Goal: Information Seeking & Learning: Learn about a topic

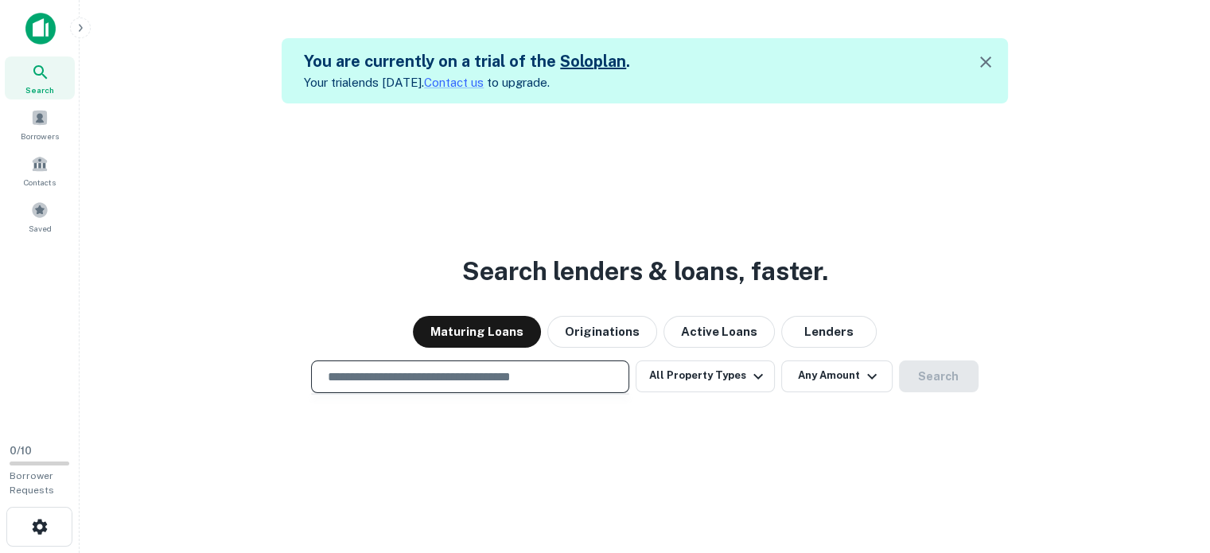
click at [387, 379] on input "text" at bounding box center [470, 376] width 304 height 18
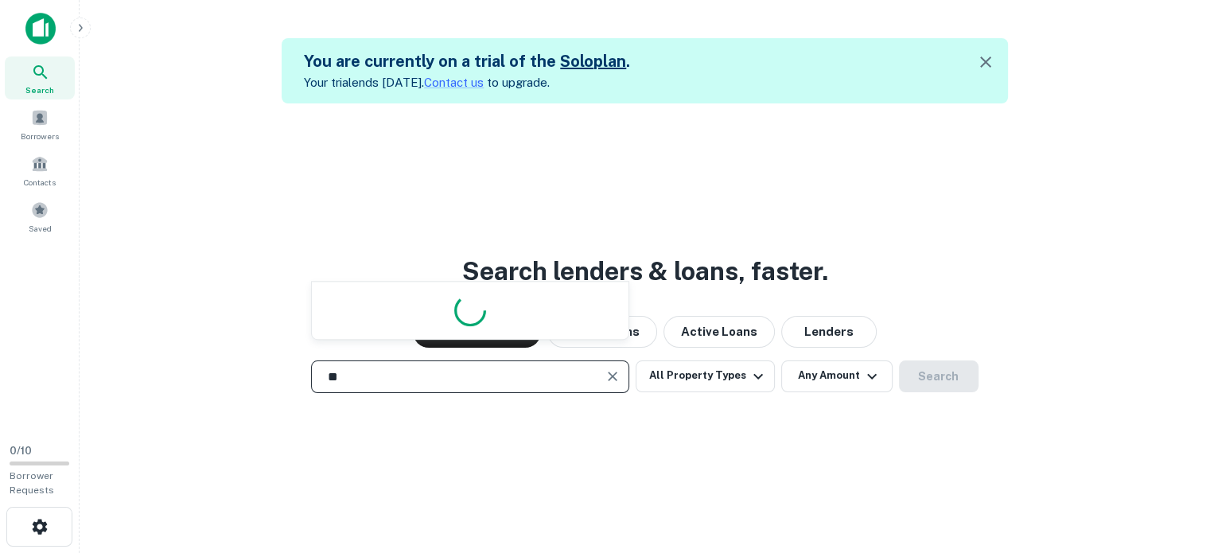
type input "*"
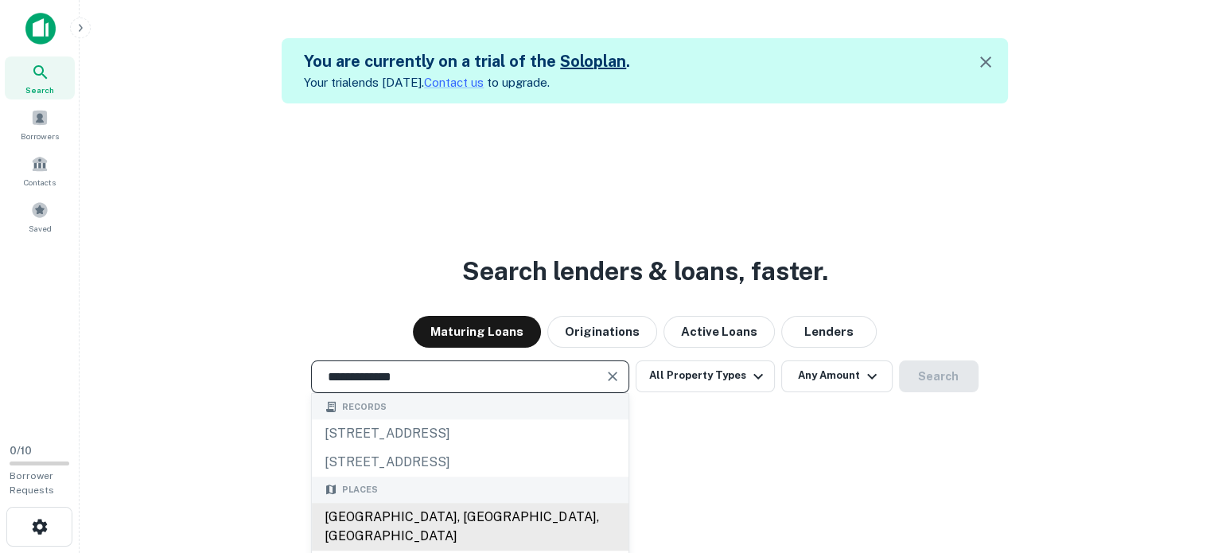
click at [418, 509] on div "[GEOGRAPHIC_DATA], [GEOGRAPHIC_DATA], [GEOGRAPHIC_DATA]" at bounding box center [470, 527] width 317 height 48
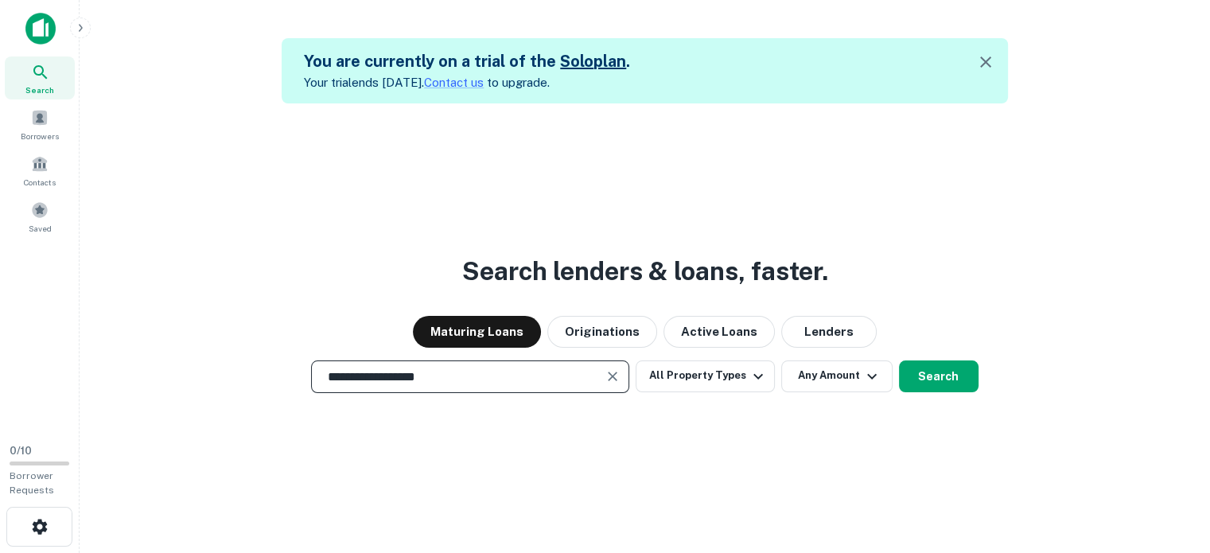
click at [501, 378] on input "**********" at bounding box center [458, 376] width 280 height 18
click at [485, 374] on input "**********" at bounding box center [458, 376] width 280 height 18
click at [452, 380] on input "**********" at bounding box center [458, 376] width 280 height 18
type input "**********"
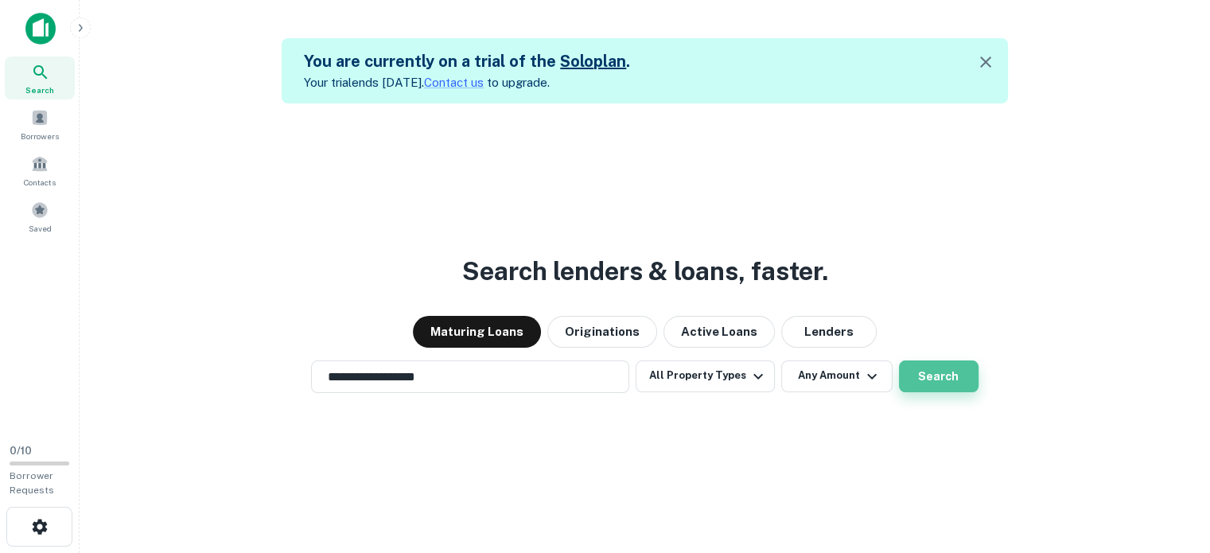
click at [954, 367] on button "Search" at bounding box center [939, 376] width 80 height 32
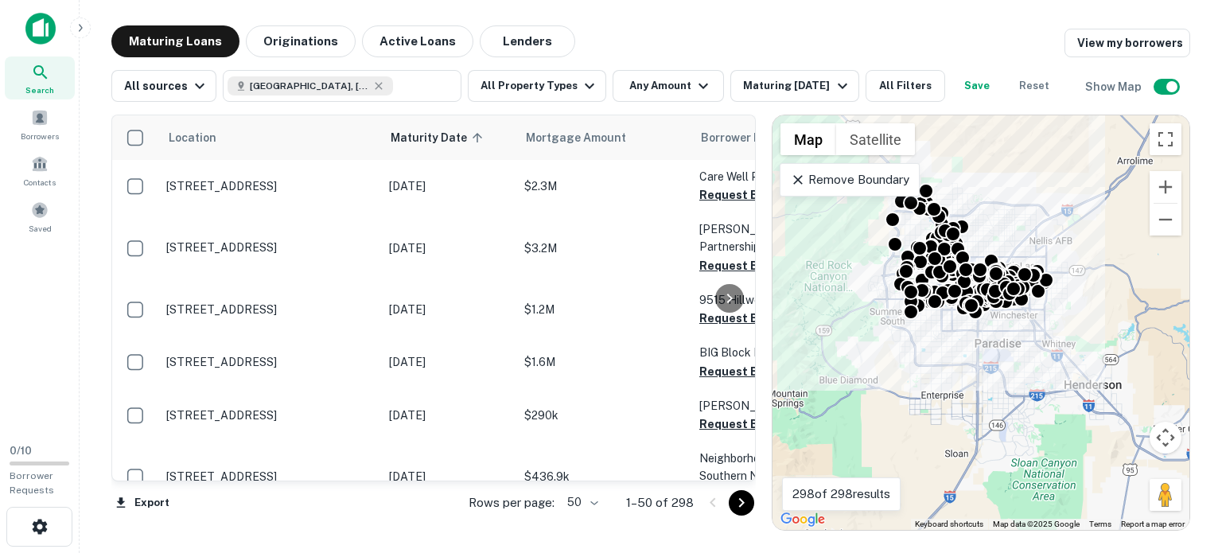
click at [834, 175] on p "Remove Boundary" at bounding box center [849, 179] width 119 height 19
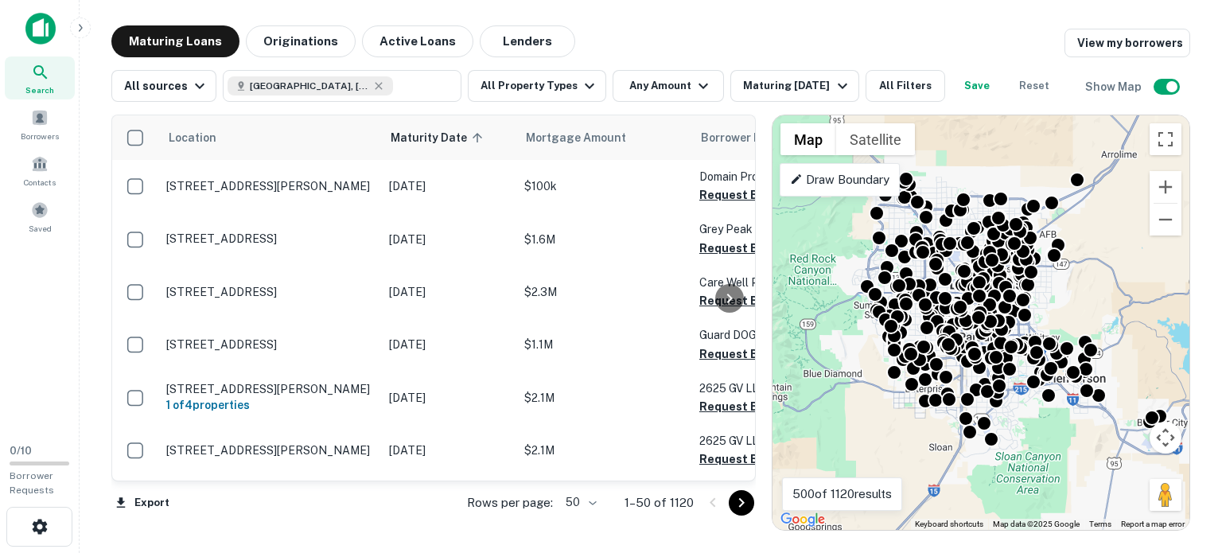
drag, startPoint x: 1104, startPoint y: 294, endPoint x: 1086, endPoint y: 287, distance: 19.4
click at [1086, 287] on div "To activate drag with keyboard, press Alt + Enter. Once in keyboard drag state,…" at bounding box center [980, 322] width 417 height 414
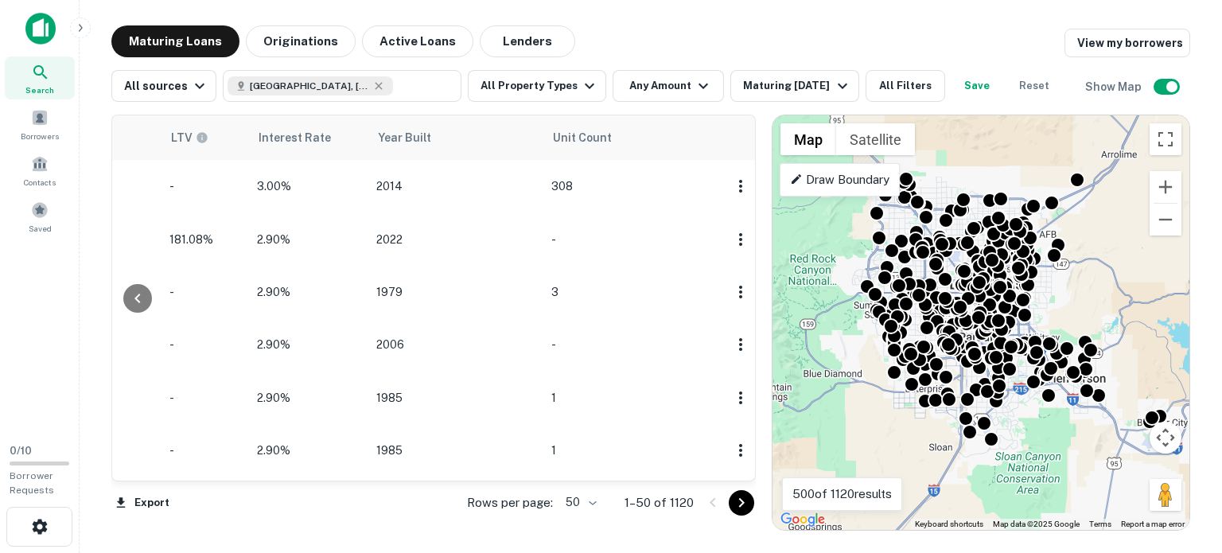
scroll to position [0, 1521]
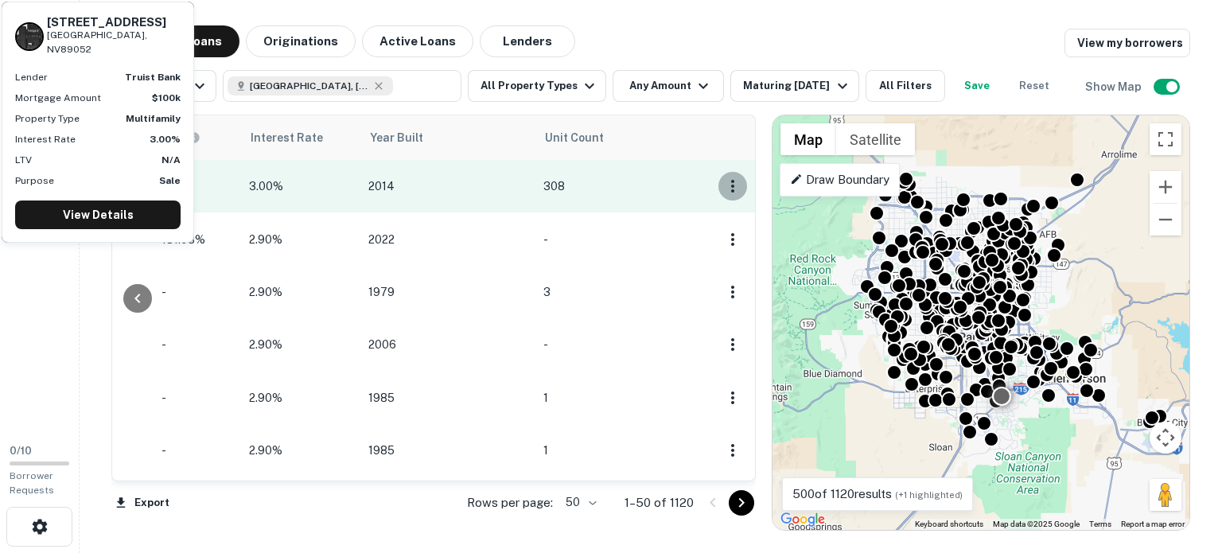
click at [731, 182] on icon "button" at bounding box center [732, 186] width 3 height 13
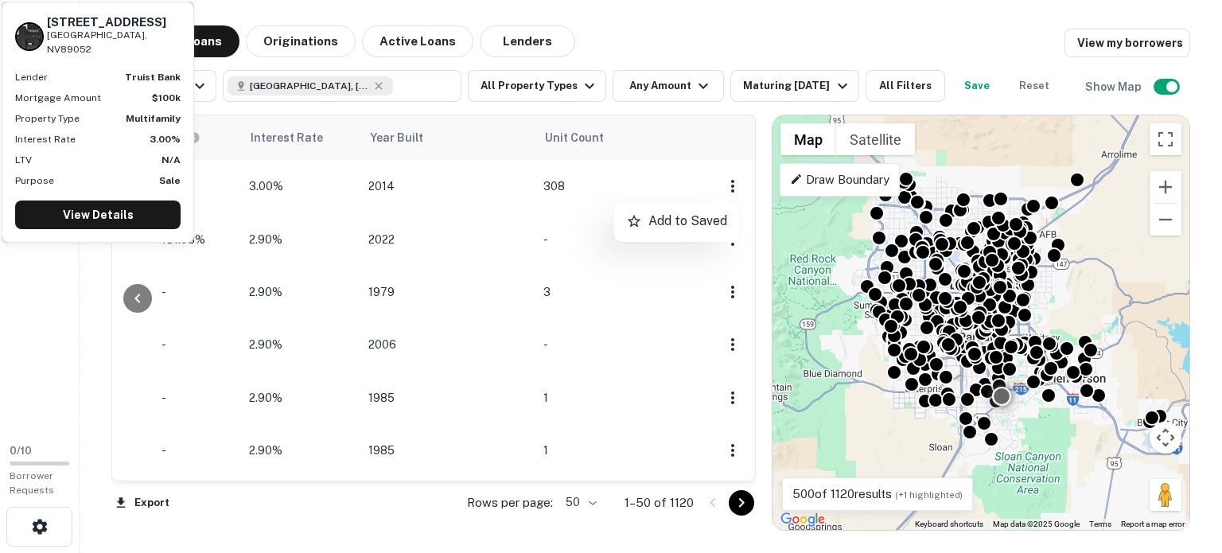
click at [770, 17] on div at bounding box center [611, 276] width 1222 height 553
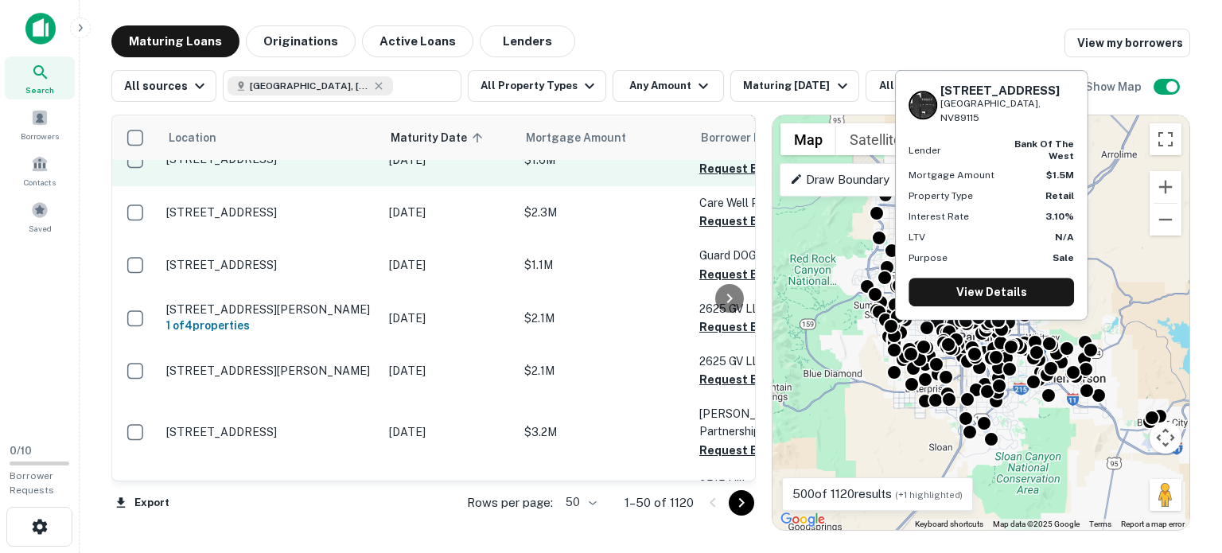
scroll to position [0, 0]
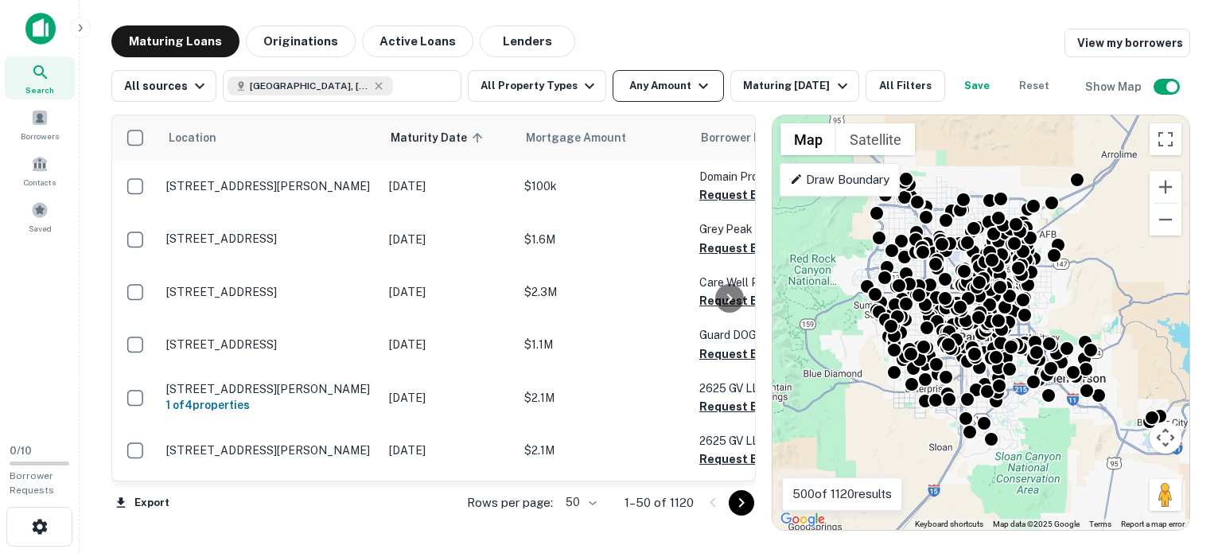
click at [694, 80] on icon "button" at bounding box center [703, 85] width 19 height 19
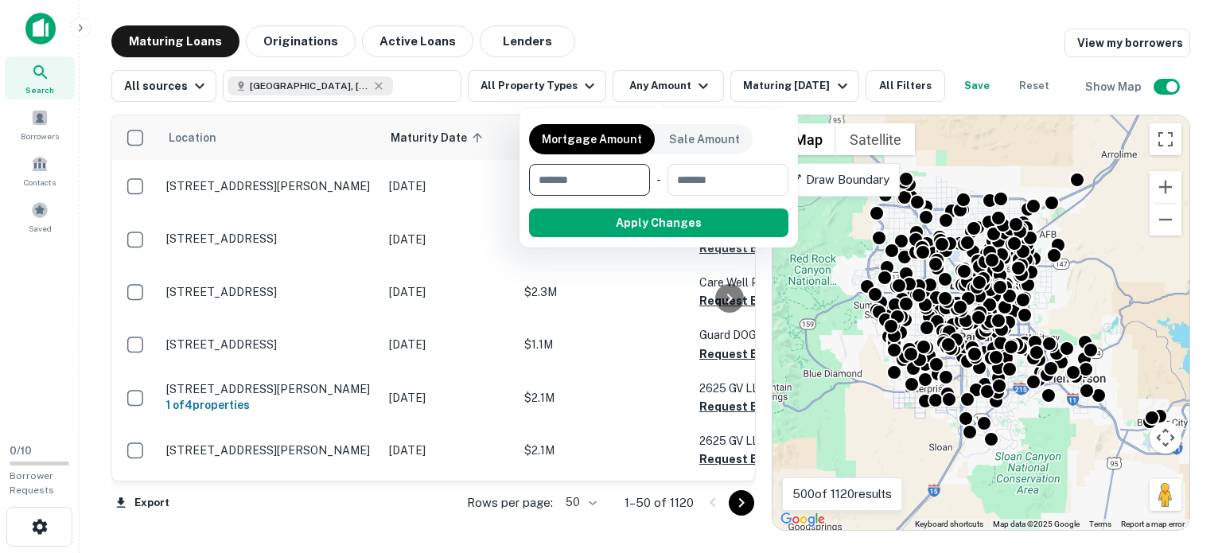
click at [547, 181] on input "number" at bounding box center [584, 180] width 110 height 32
type input "*******"
click at [682, 177] on input "number" at bounding box center [725, 180] width 103 height 32
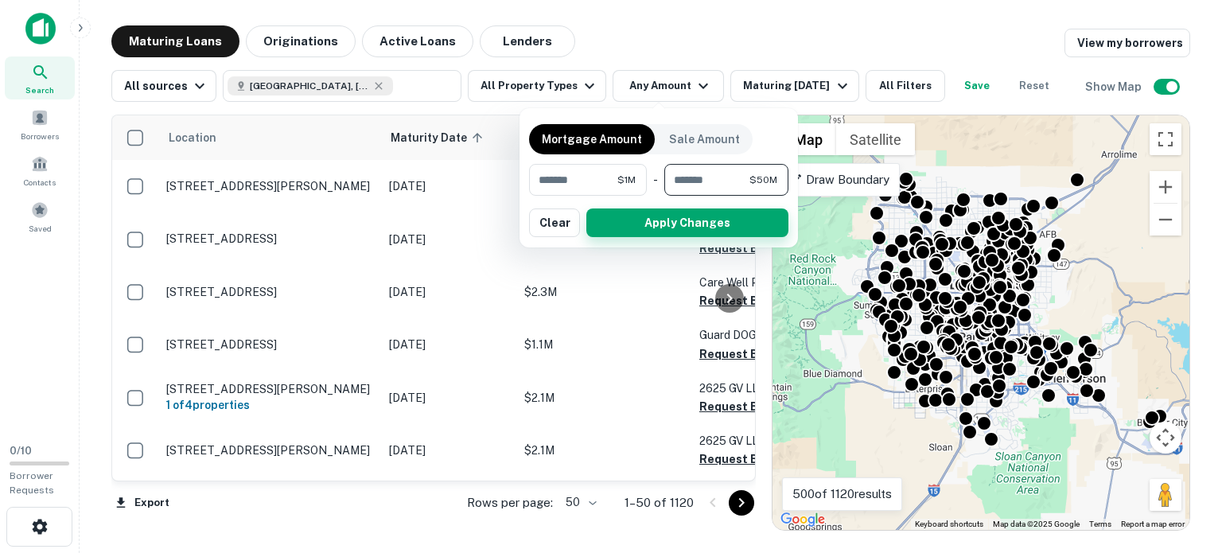
type input "********"
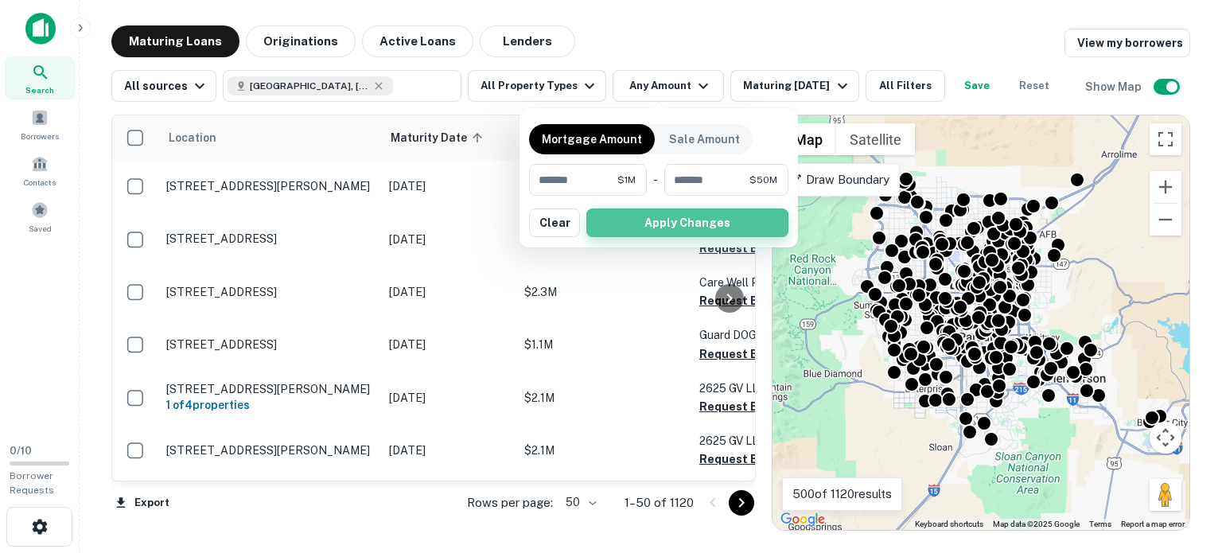
click at [703, 212] on button "Apply Changes" at bounding box center [687, 222] width 202 height 29
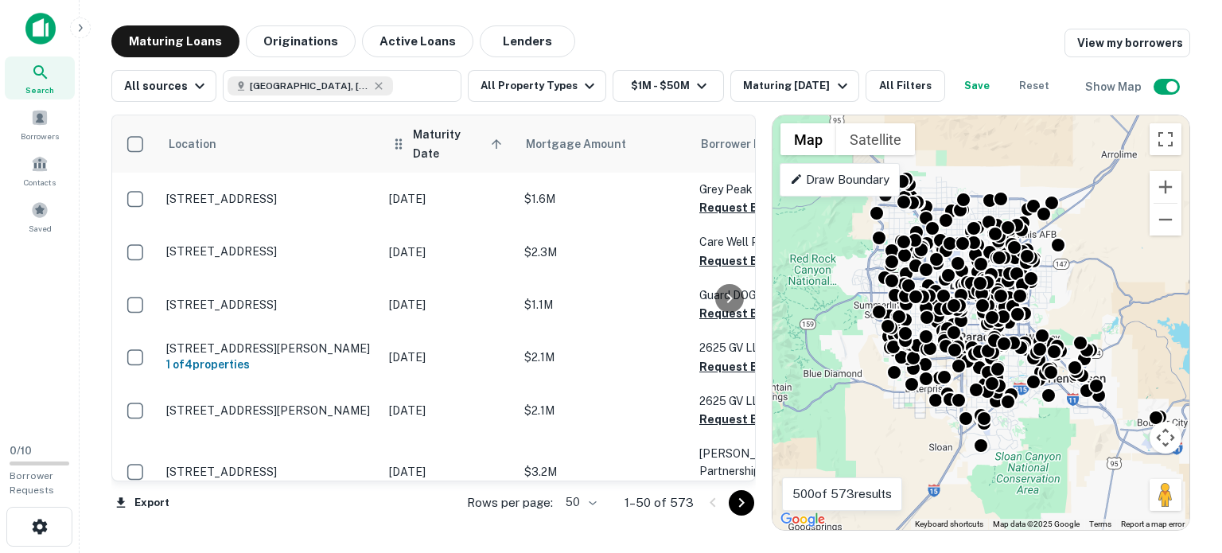
click at [444, 130] on span "Maturity Date sorted ascending" at bounding box center [460, 144] width 94 height 38
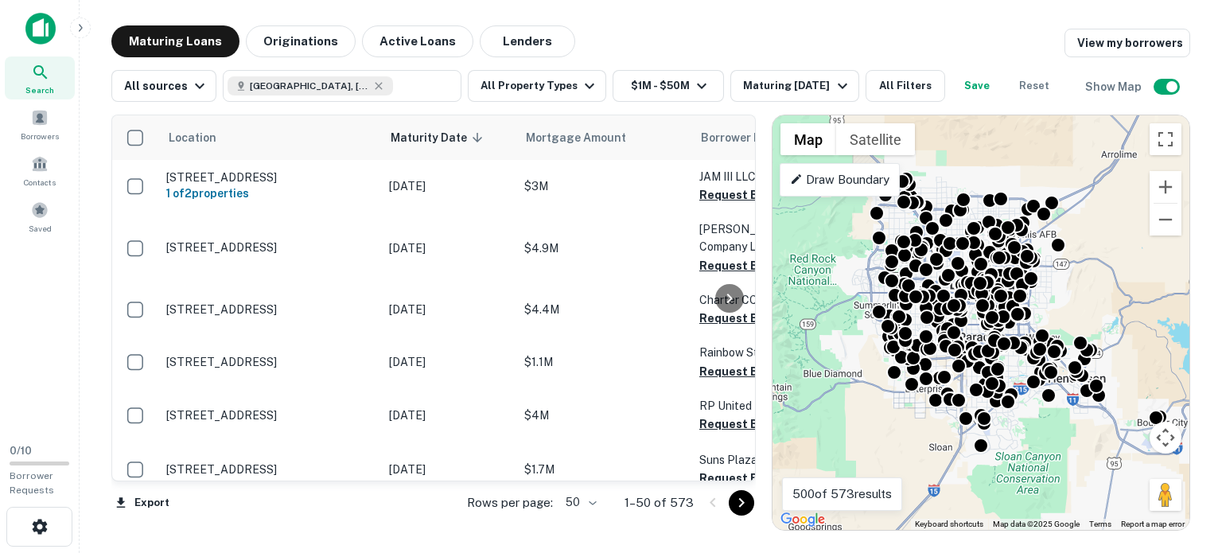
click at [444, 130] on span "Maturity Date sorted descending" at bounding box center [439, 137] width 97 height 19
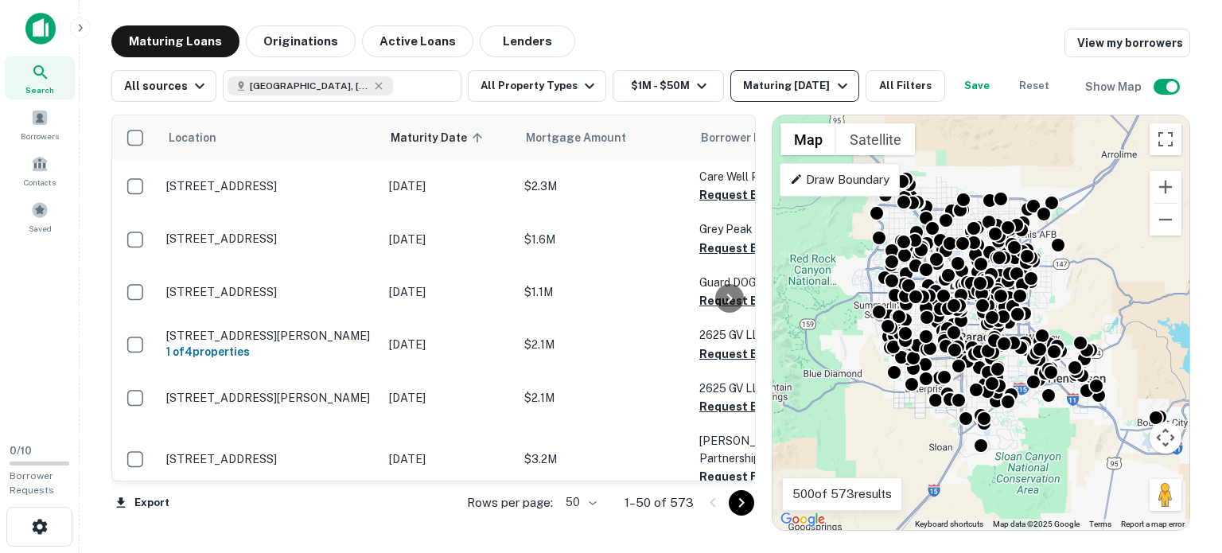
click at [834, 78] on icon "button" at bounding box center [842, 85] width 19 height 19
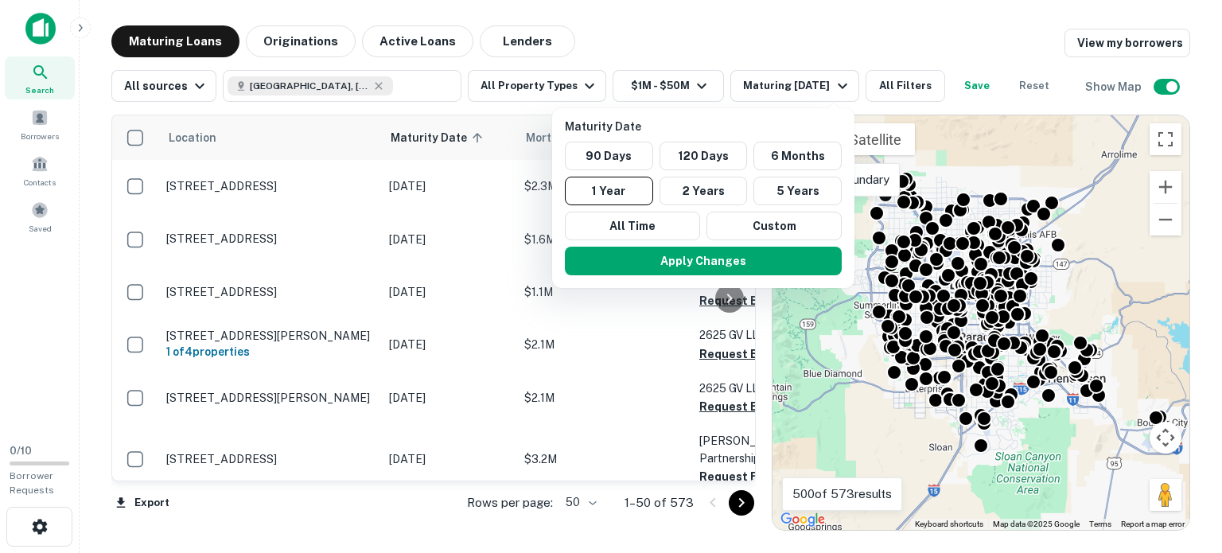
click at [809, 26] on div at bounding box center [611, 276] width 1222 height 553
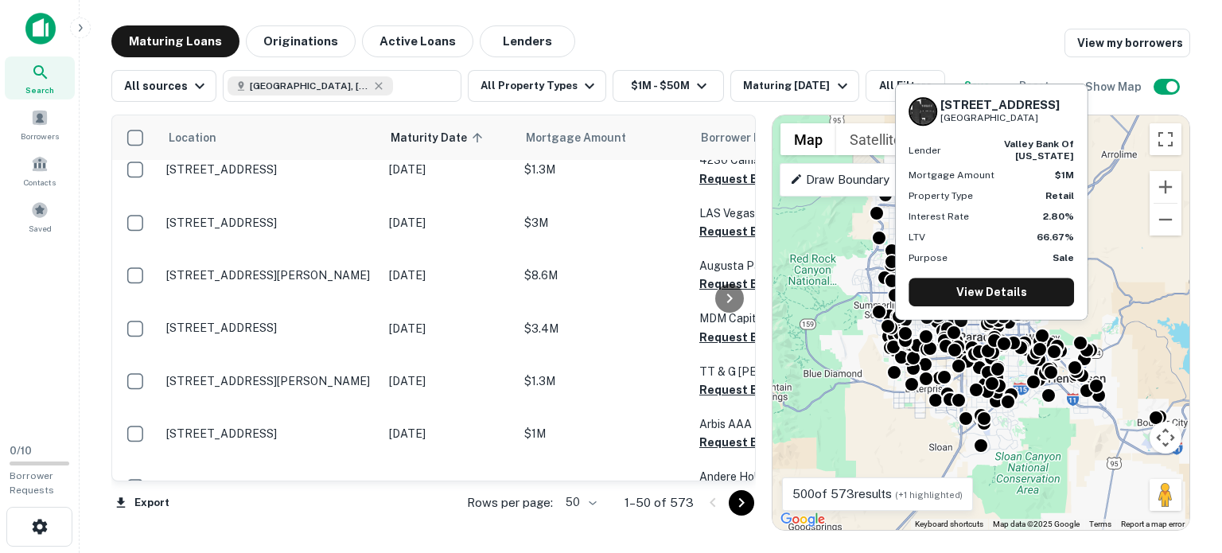
scroll to position [2482, 0]
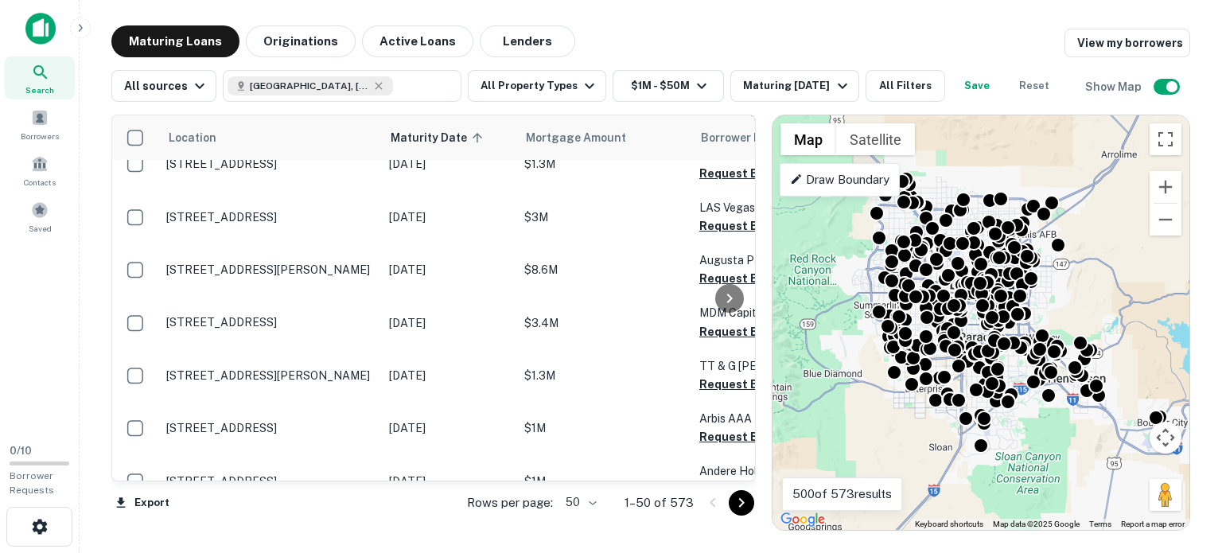
click at [739, 496] on icon "Go to next page" at bounding box center [741, 502] width 19 height 19
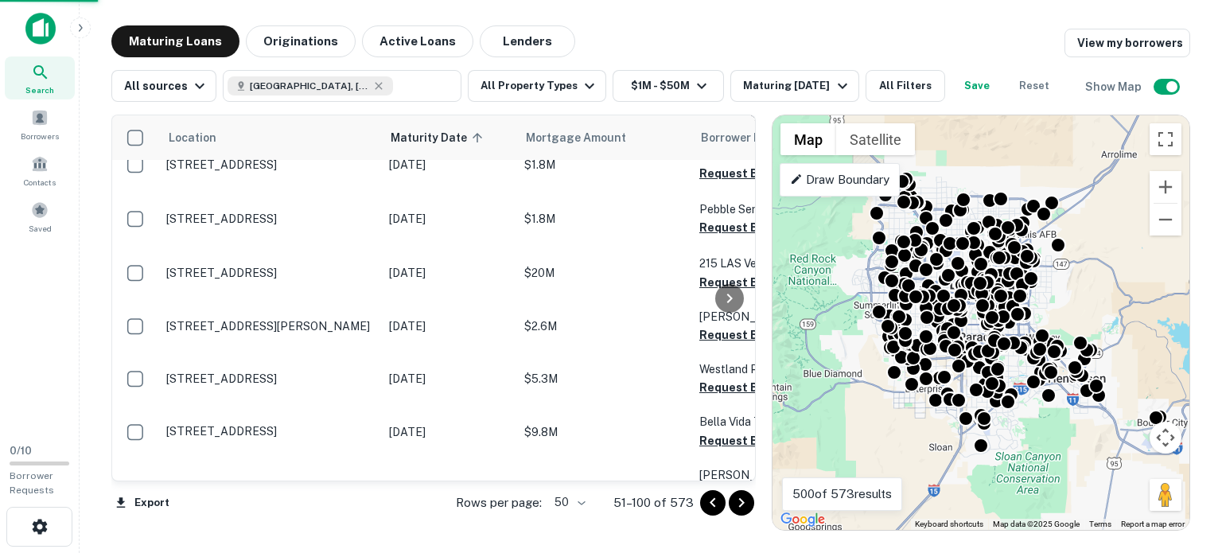
scroll to position [2463, 0]
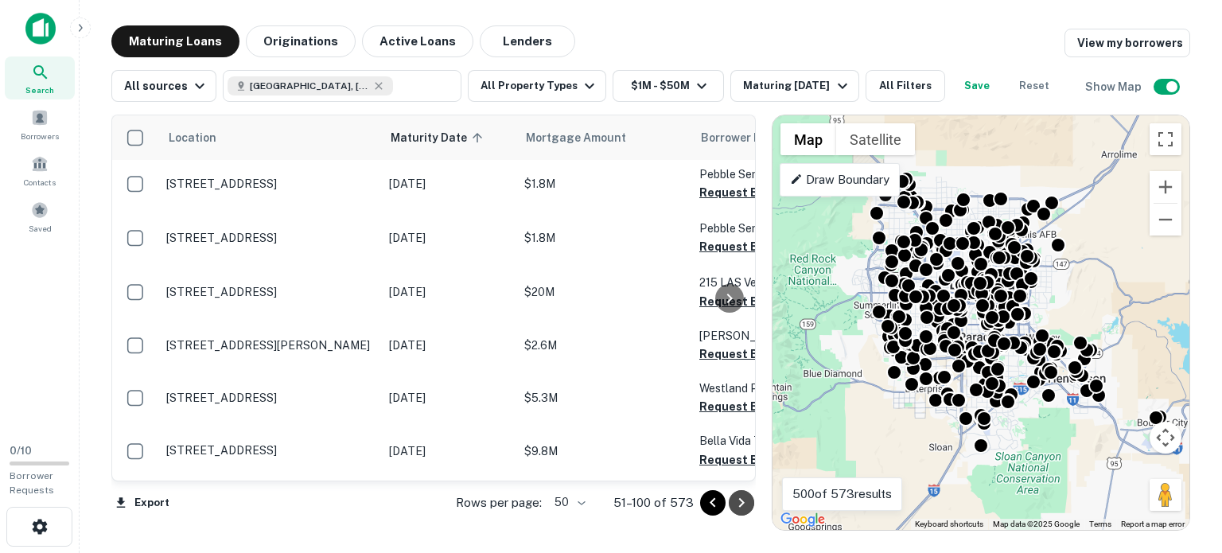
click at [741, 499] on icon "Go to next page" at bounding box center [741, 502] width 19 height 19
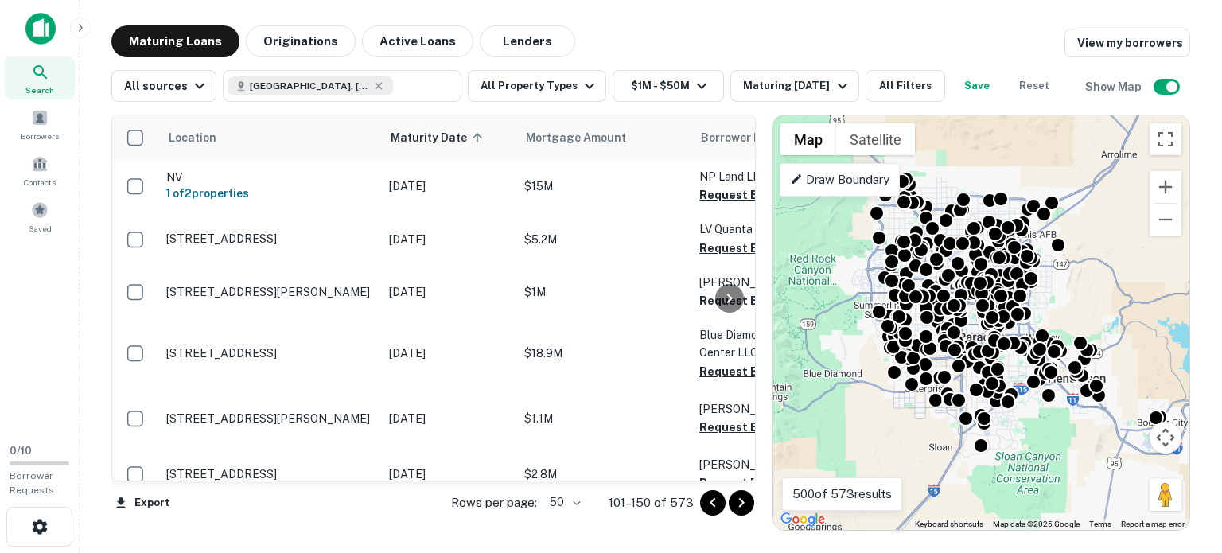
click at [714, 496] on icon "Go to previous page" at bounding box center [712, 502] width 19 height 19
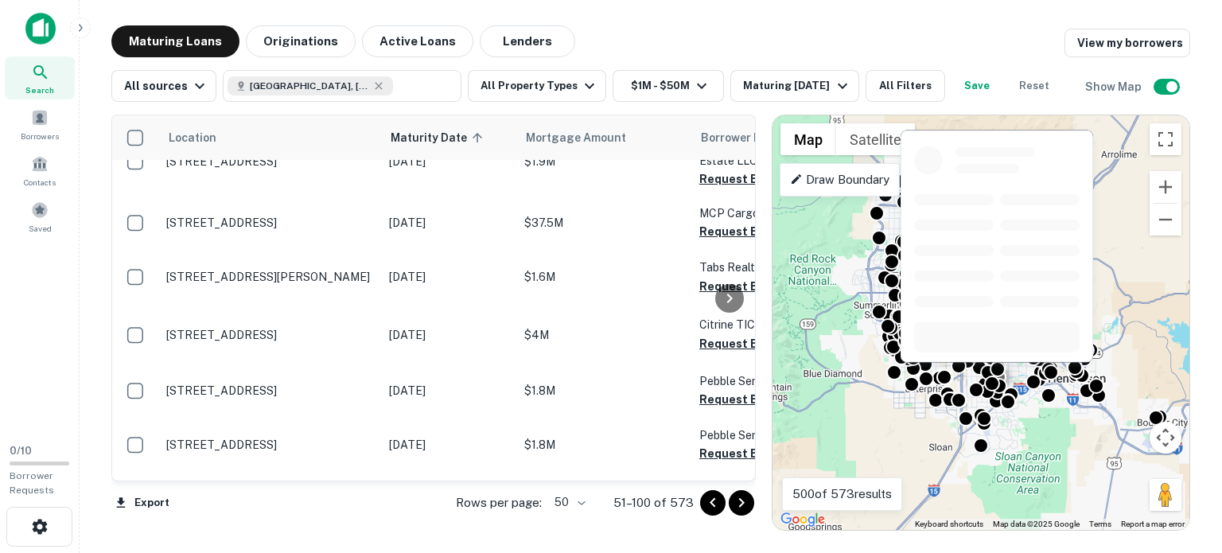
scroll to position [2463, 0]
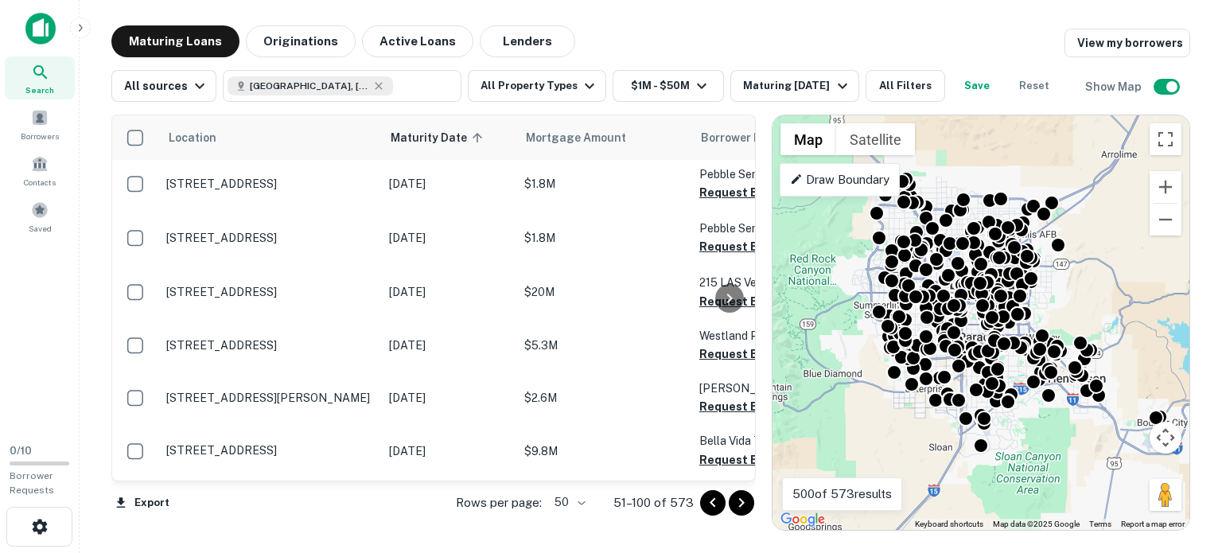
click at [741, 499] on icon "Go to next page" at bounding box center [741, 502] width 19 height 19
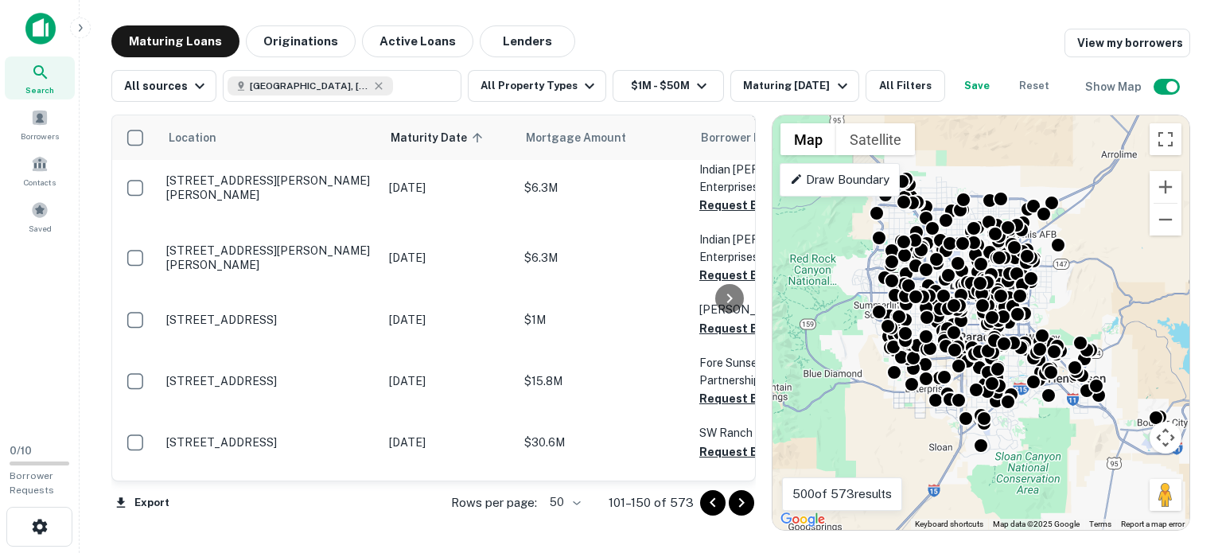
scroll to position [718, 0]
click at [736, 472] on div at bounding box center [729, 297] width 32 height 365
click at [735, 472] on div at bounding box center [729, 297] width 32 height 365
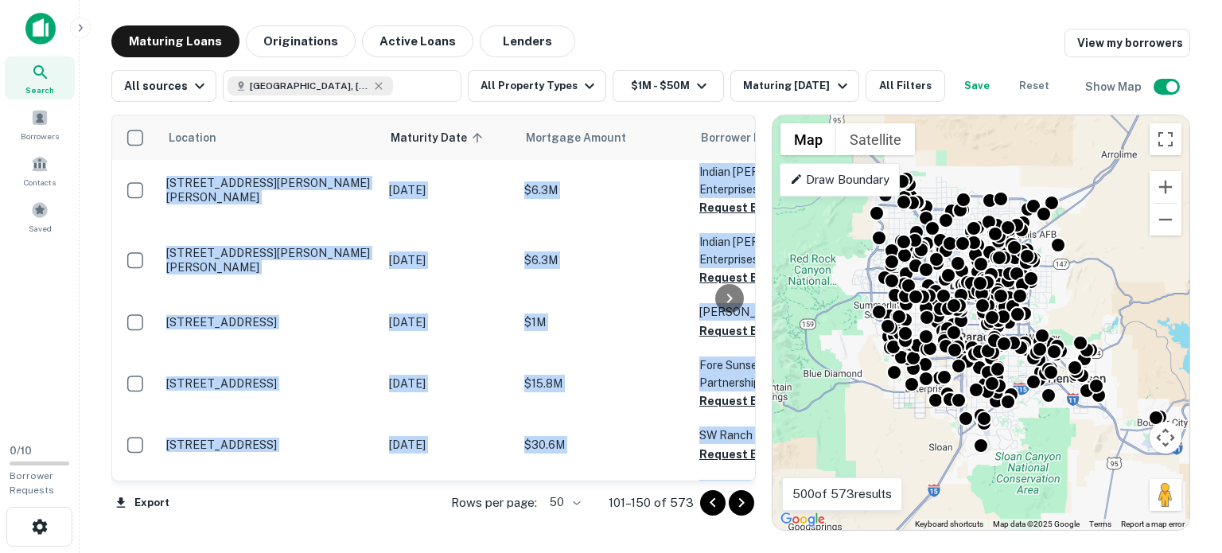
click at [735, 472] on div at bounding box center [729, 297] width 32 height 365
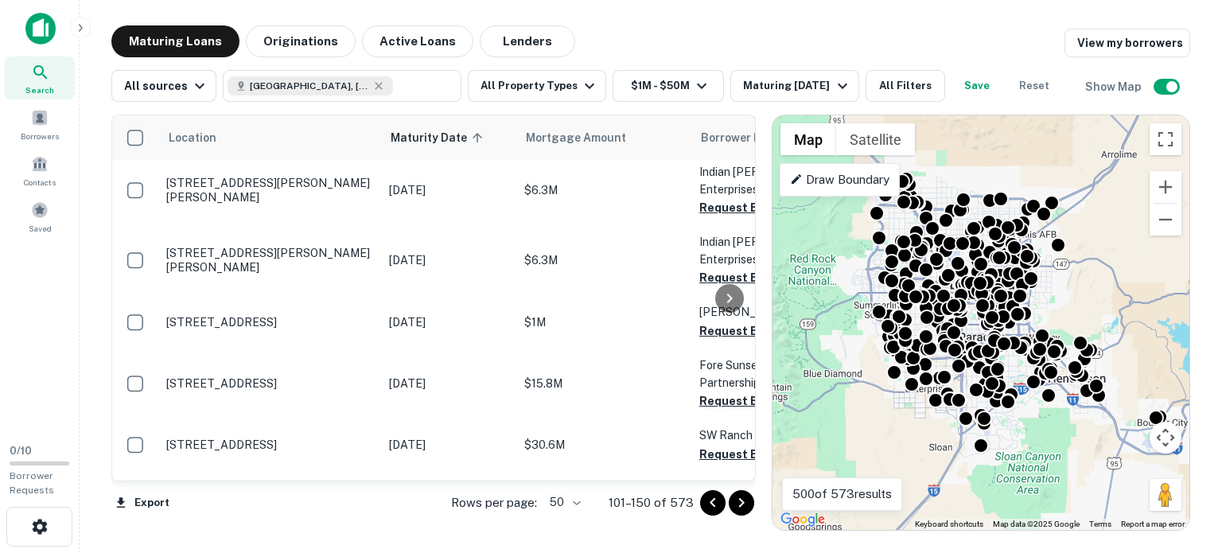
click at [733, 472] on div at bounding box center [729, 297] width 32 height 365
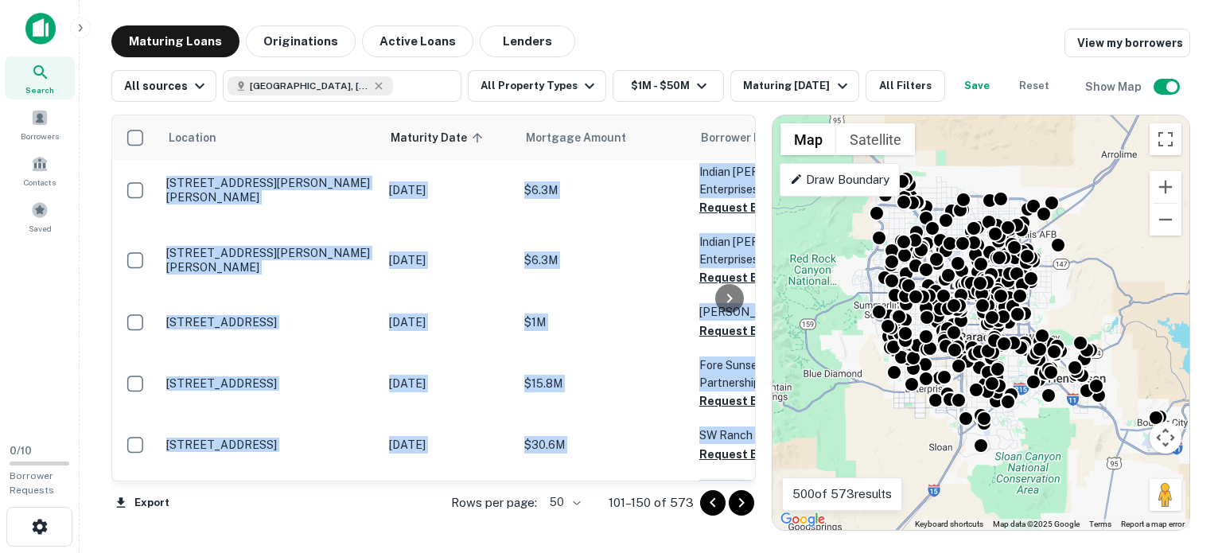
click at [733, 472] on div at bounding box center [729, 297] width 32 height 365
click at [734, 472] on div at bounding box center [729, 297] width 32 height 365
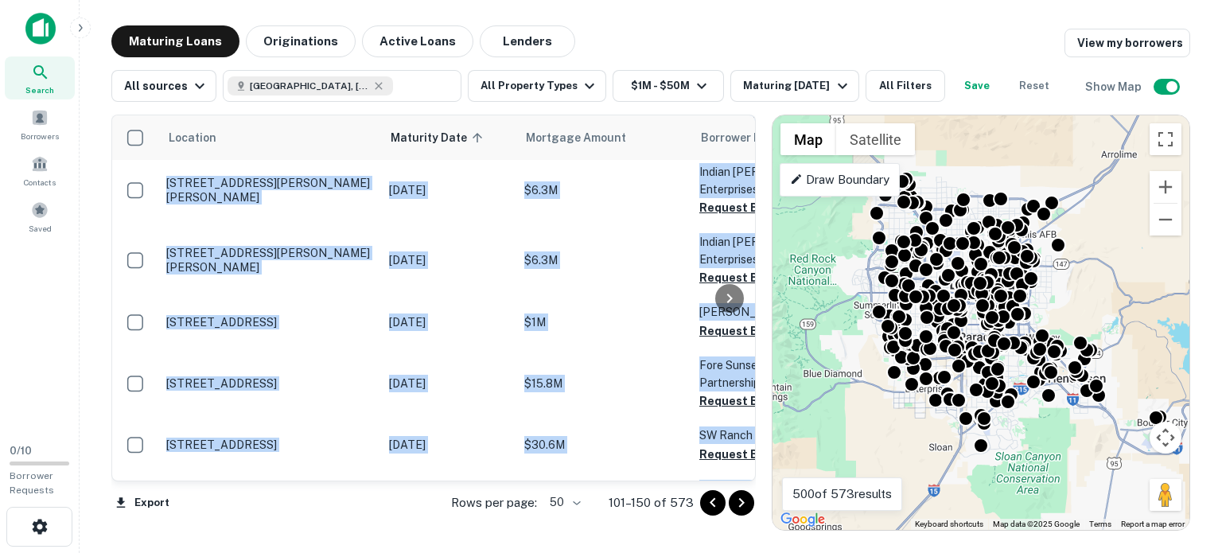
click at [733, 473] on div at bounding box center [729, 297] width 32 height 365
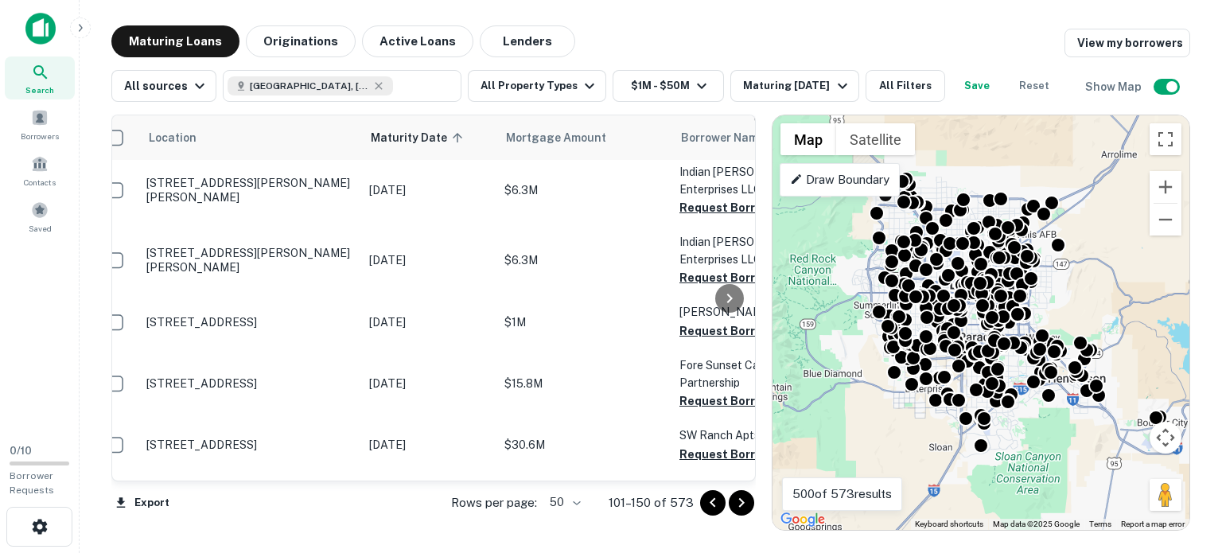
scroll to position [718, 21]
click at [735, 472] on div at bounding box center [729, 297] width 32 height 365
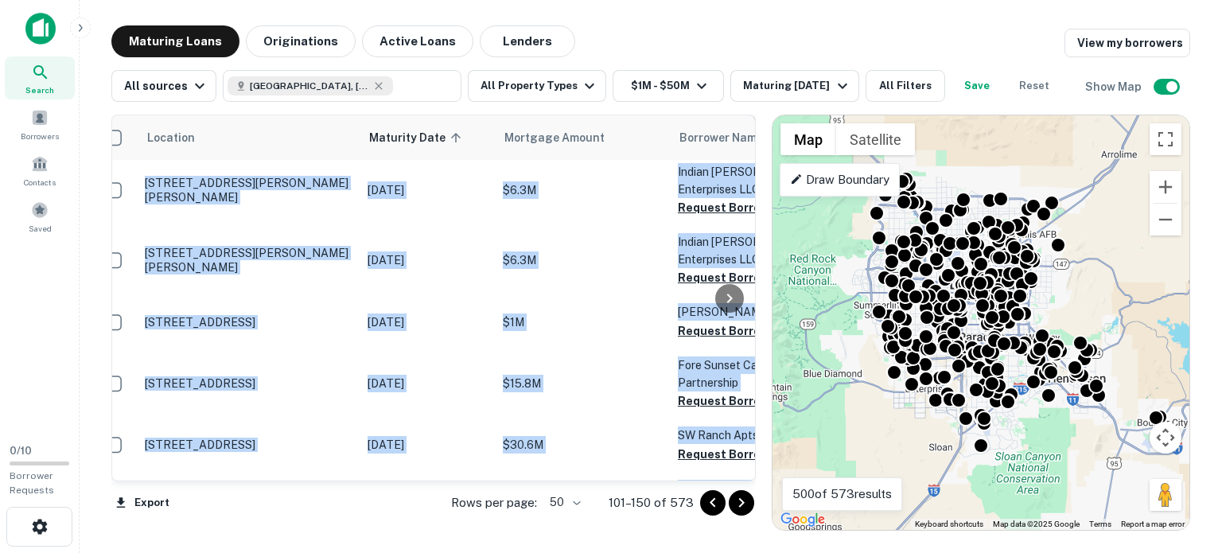
click at [735, 472] on div at bounding box center [729, 297] width 32 height 365
click at [734, 472] on div at bounding box center [729, 297] width 32 height 365
click at [735, 472] on div at bounding box center [729, 297] width 32 height 365
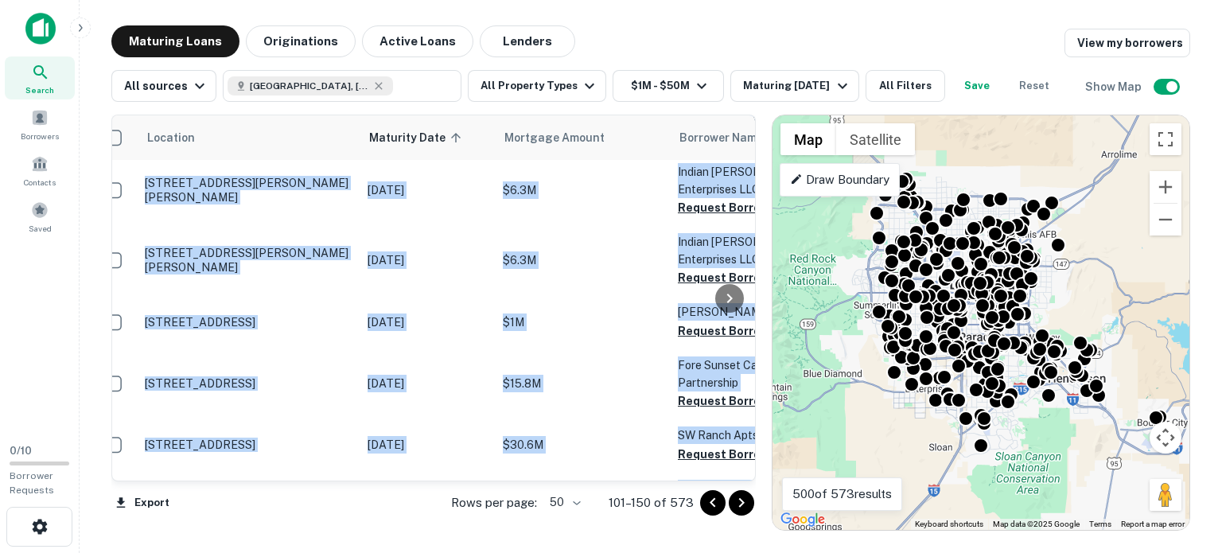
click at [737, 472] on div at bounding box center [729, 297] width 32 height 365
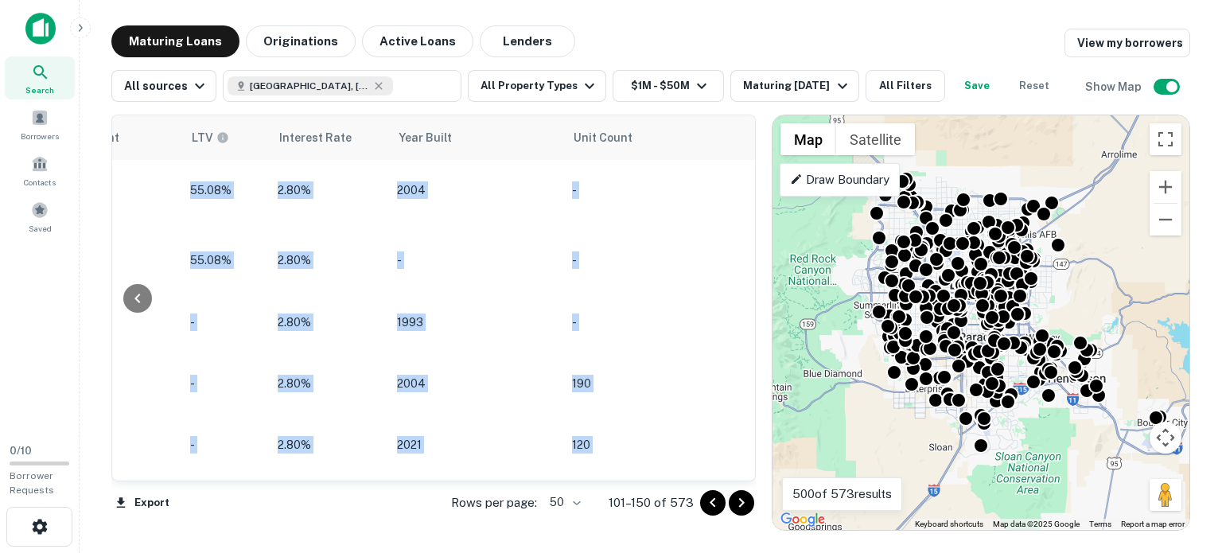
scroll to position [718, 1510]
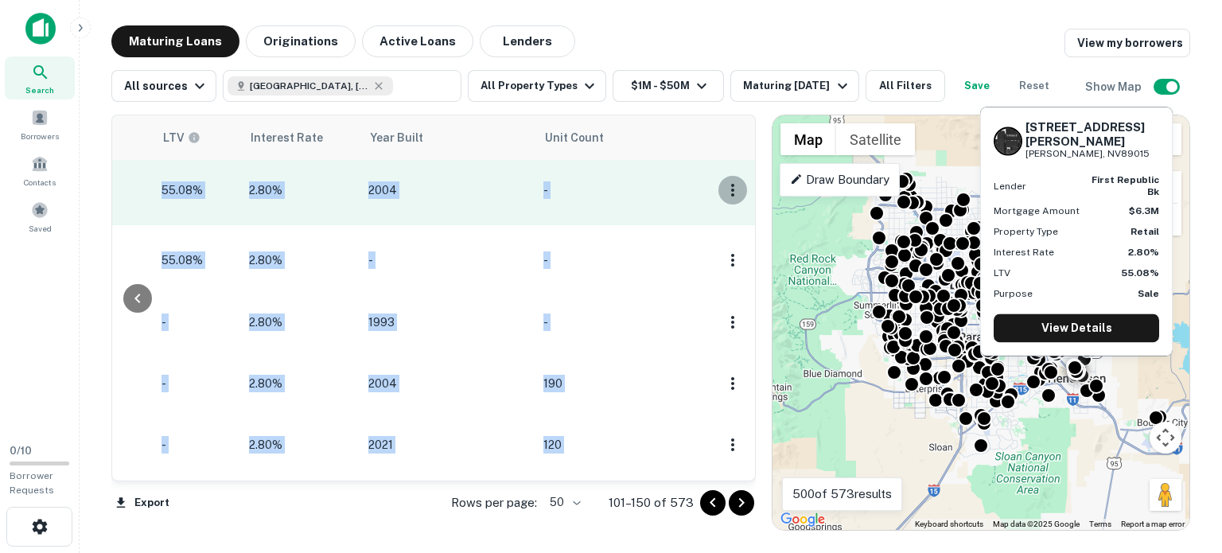
click at [723, 181] on icon "button" at bounding box center [732, 190] width 19 height 19
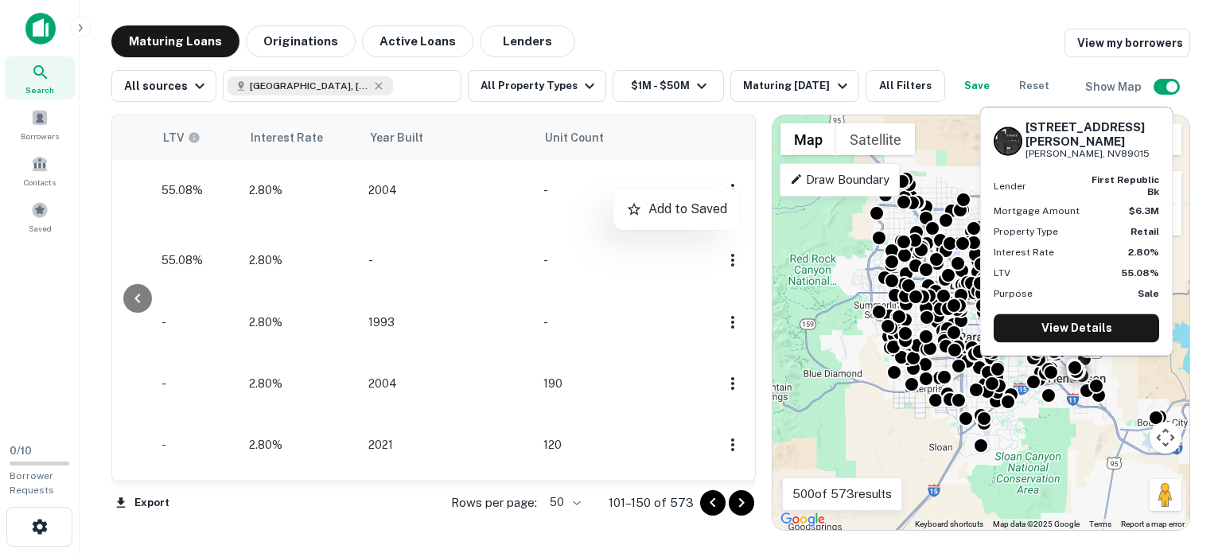
drag, startPoint x: 620, startPoint y: 475, endPoint x: 573, endPoint y: 481, distance: 48.1
click at [573, 481] on div at bounding box center [611, 276] width 1222 height 553
click at [117, 473] on div at bounding box center [137, 297] width 51 height 365
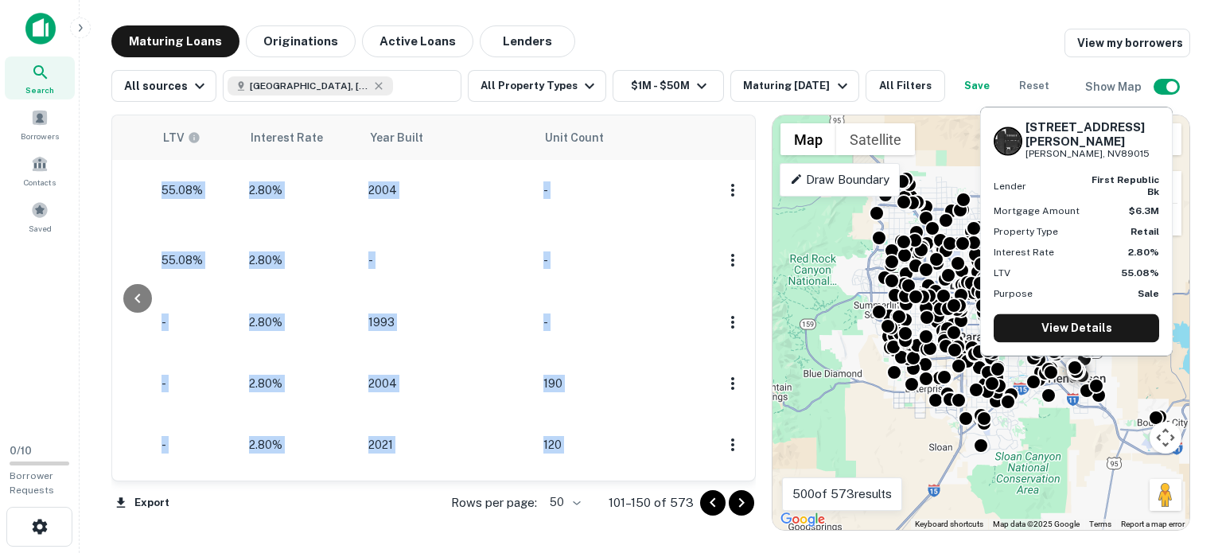
click at [117, 473] on div at bounding box center [137, 297] width 51 height 365
click at [116, 473] on div at bounding box center [137, 297] width 51 height 365
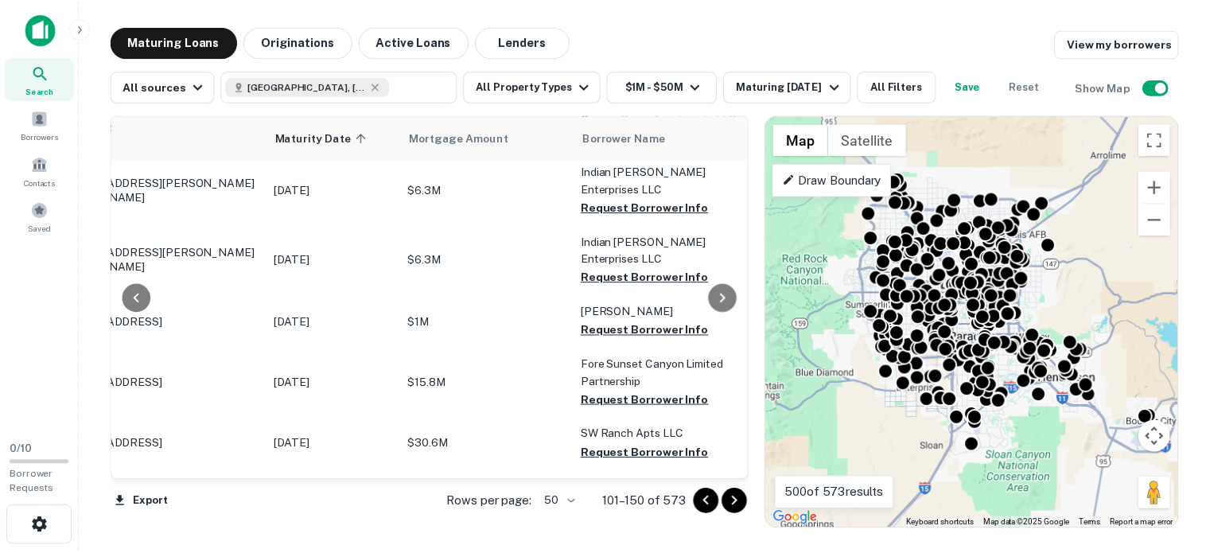
scroll to position [718, 0]
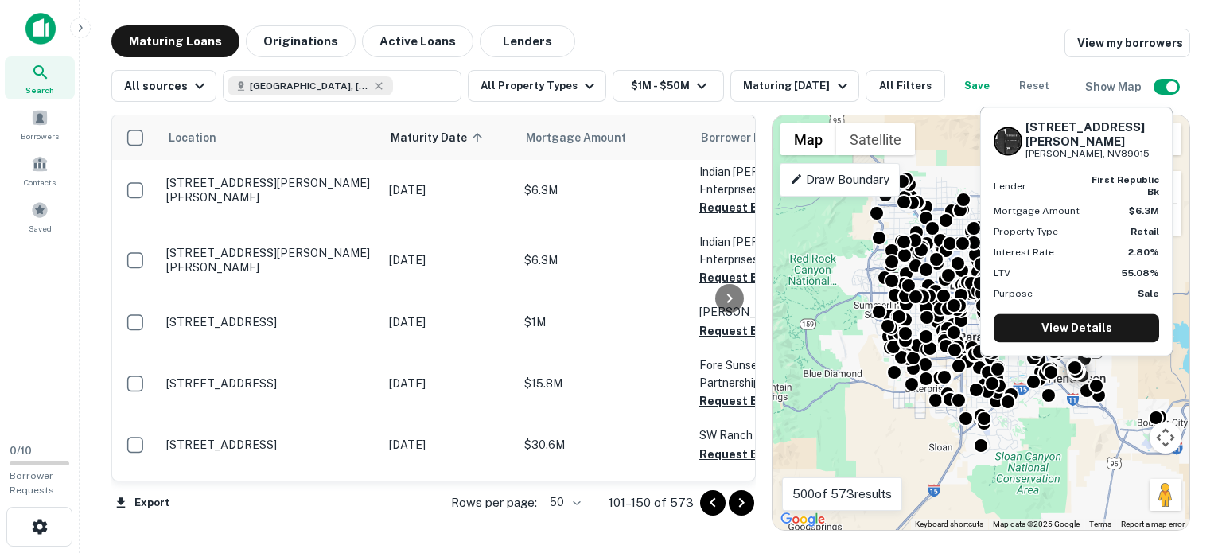
drag, startPoint x: 227, startPoint y: 160, endPoint x: 59, endPoint y: 299, distance: 218.7
click at [59, 299] on div "Search Borrowers Contacts Saved" at bounding box center [39, 215] width 79 height 431
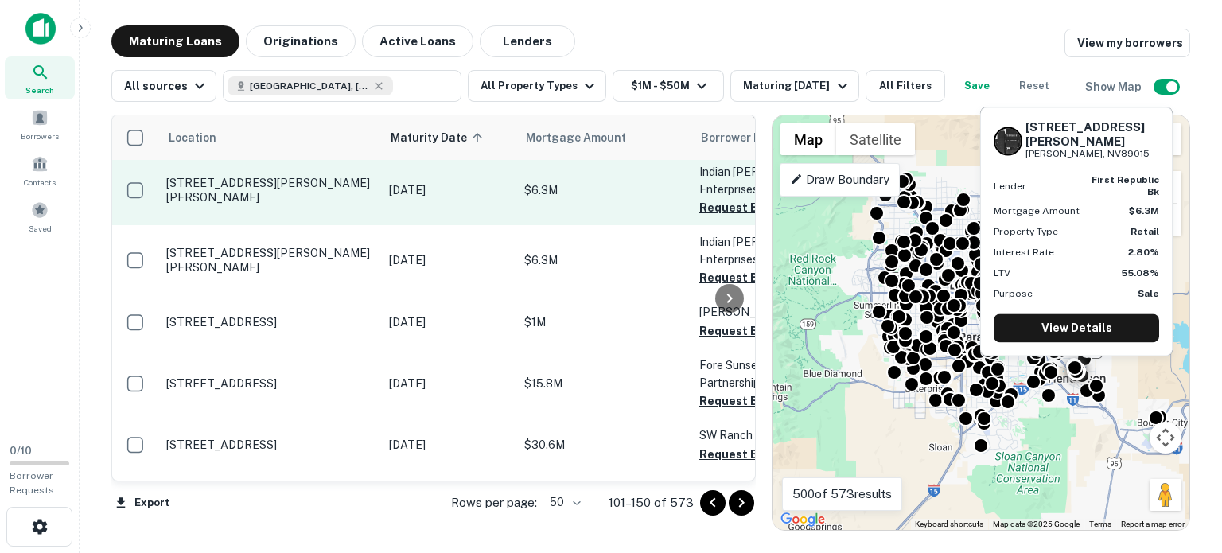
click at [264, 176] on p "[STREET_ADDRESS][PERSON_NAME][PERSON_NAME]" at bounding box center [269, 190] width 207 height 29
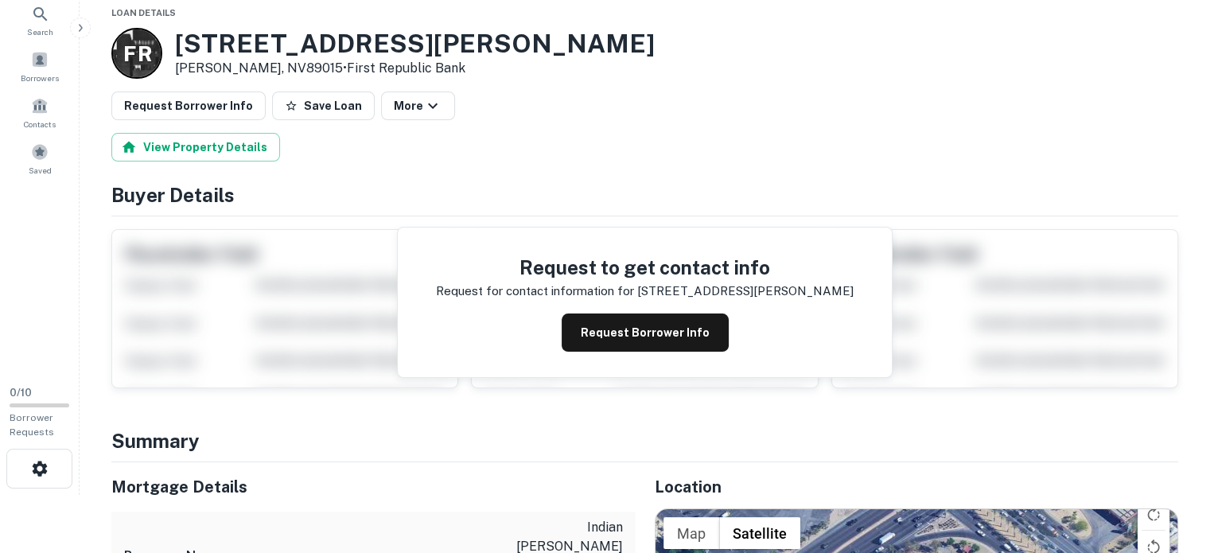
scroll to position [80, 0]
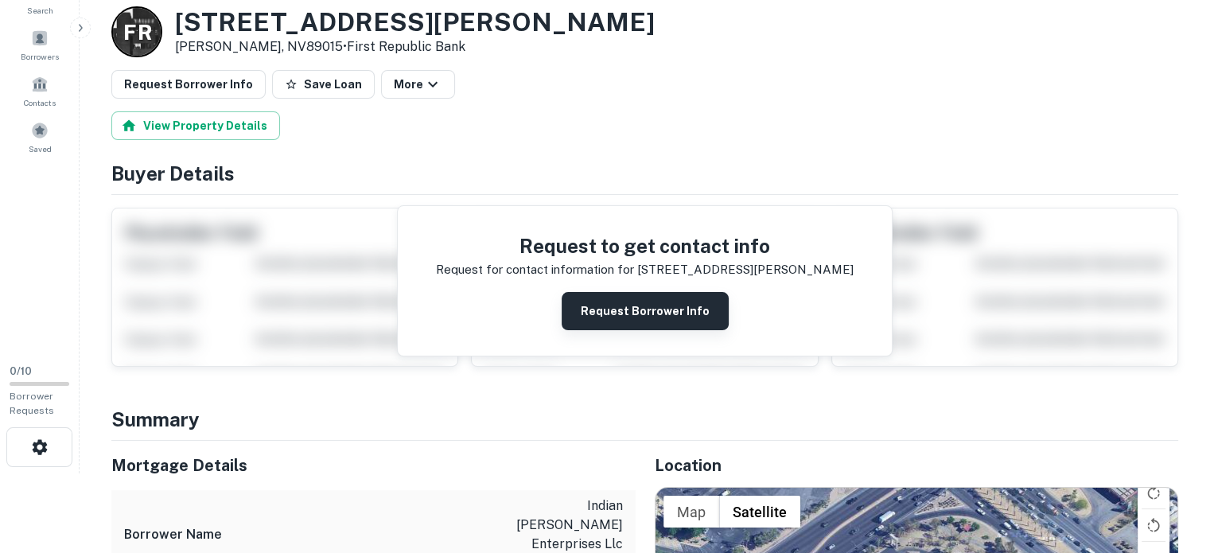
click at [643, 303] on button "Request Borrower Info" at bounding box center [645, 311] width 167 height 38
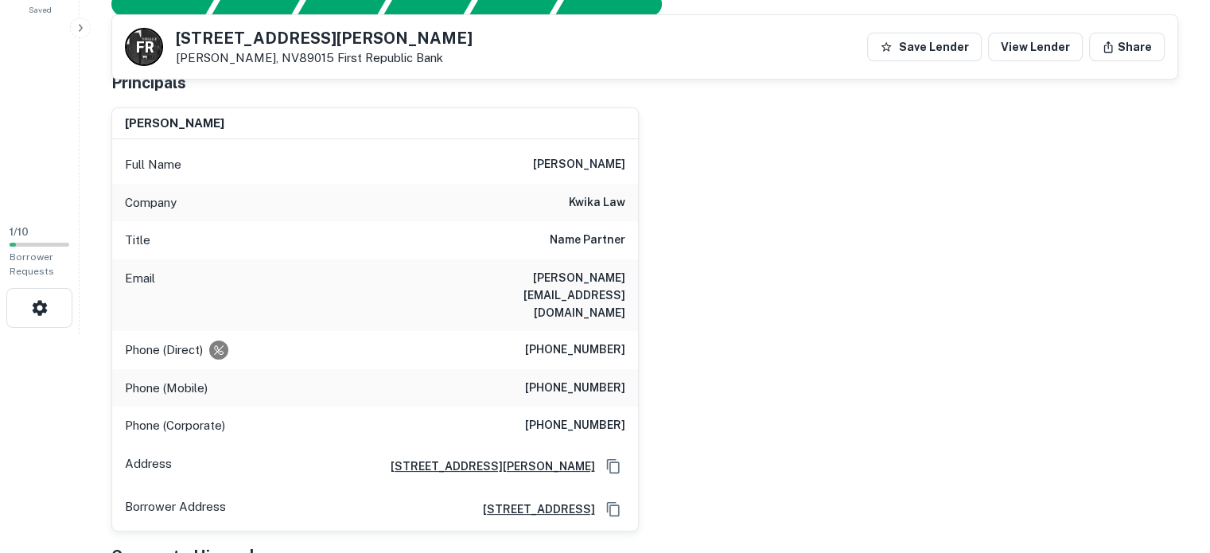
scroll to position [239, 0]
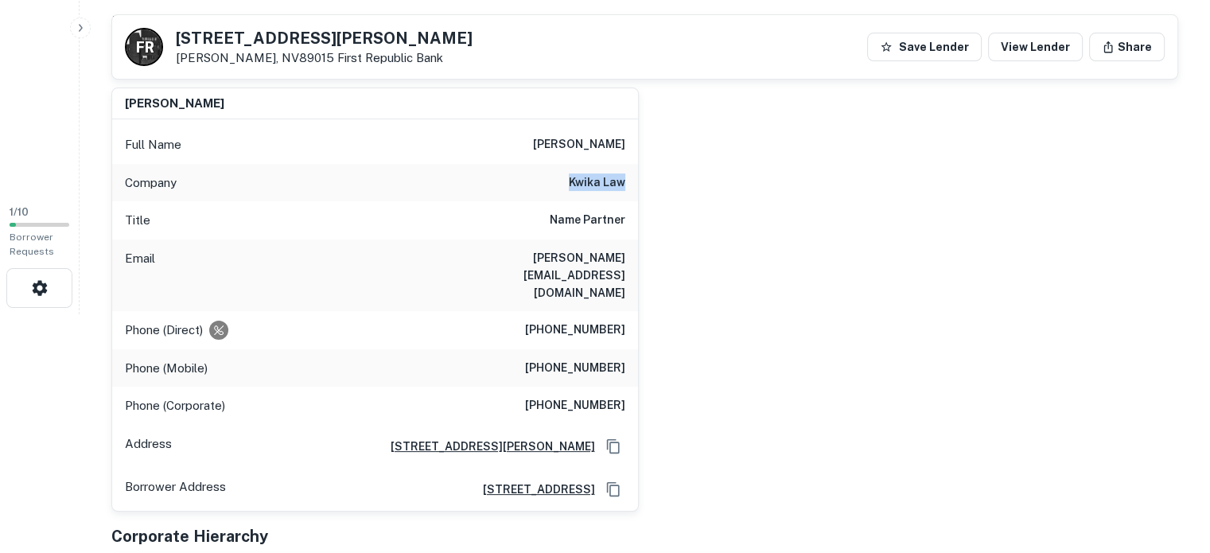
drag, startPoint x: 568, startPoint y: 179, endPoint x: 628, endPoint y: 181, distance: 59.7
click at [628, 181] on div "Company kwika law" at bounding box center [375, 183] width 526 height 38
copy h6 "kwika law"
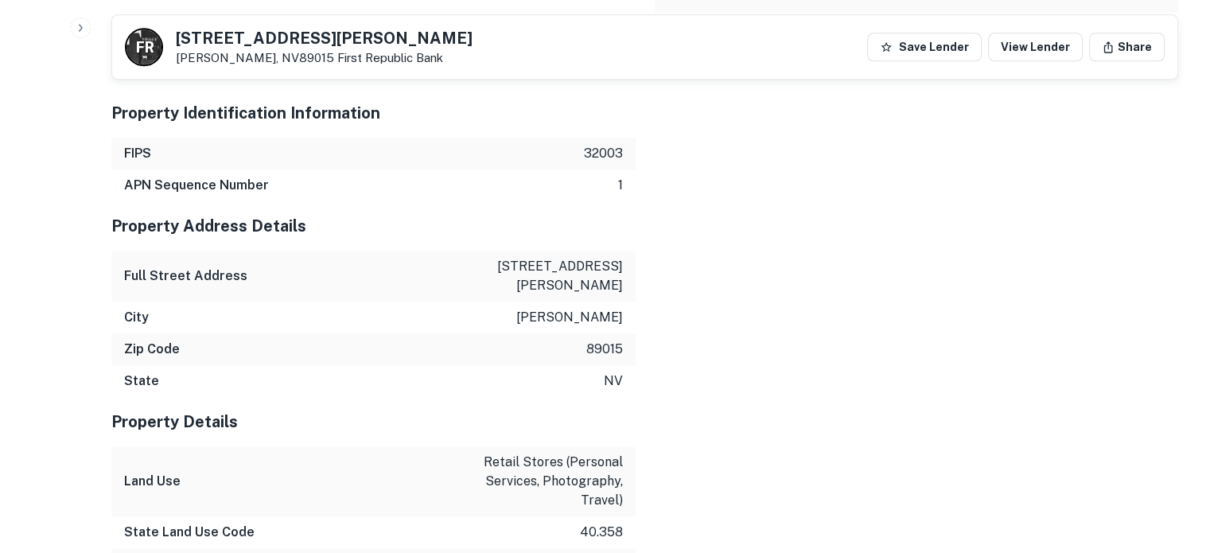
scroll to position [1988, 0]
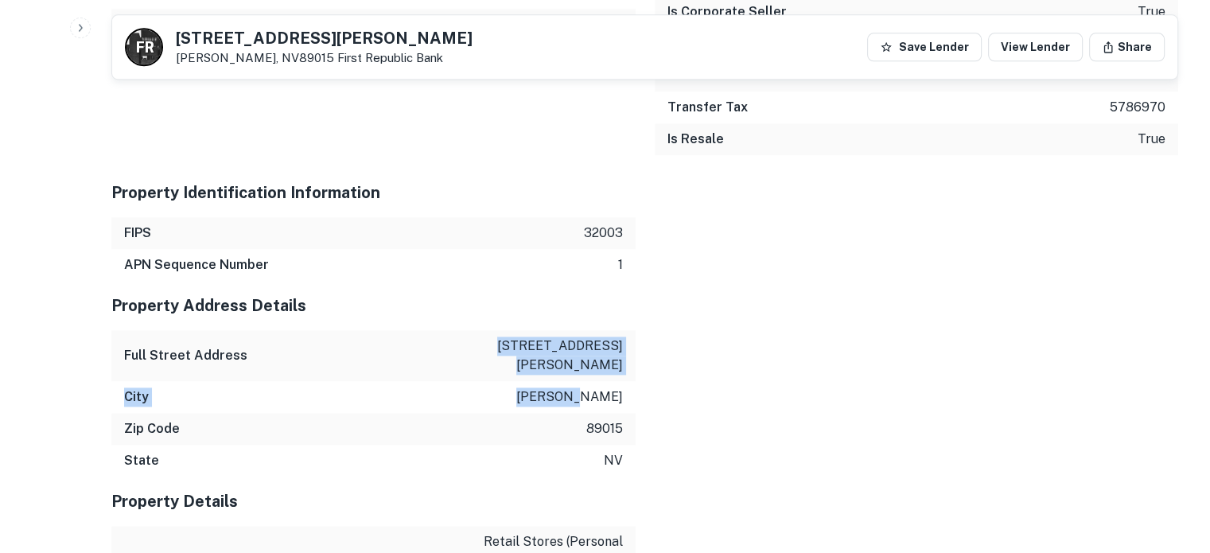
drag, startPoint x: 491, startPoint y: 258, endPoint x: 606, endPoint y: 290, distance: 119.9
click at [612, 293] on div "Property Address Details Full Street Address 101 e lake mead pkwy City henderso…" at bounding box center [373, 379] width 524 height 196
click at [377, 381] on div "City henderson" at bounding box center [373, 397] width 524 height 32
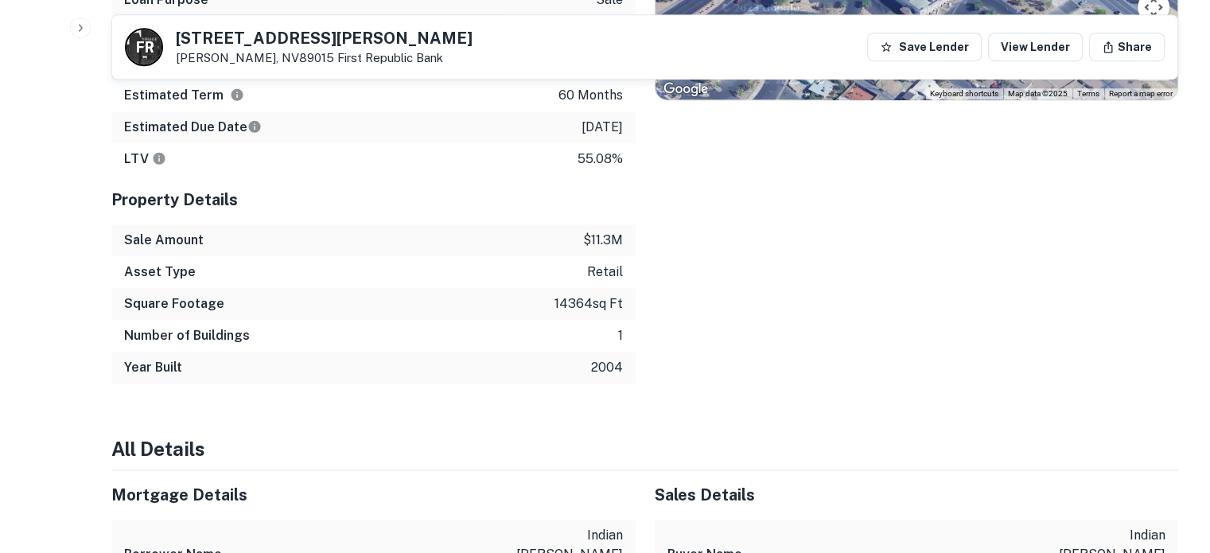
scroll to position [1034, 0]
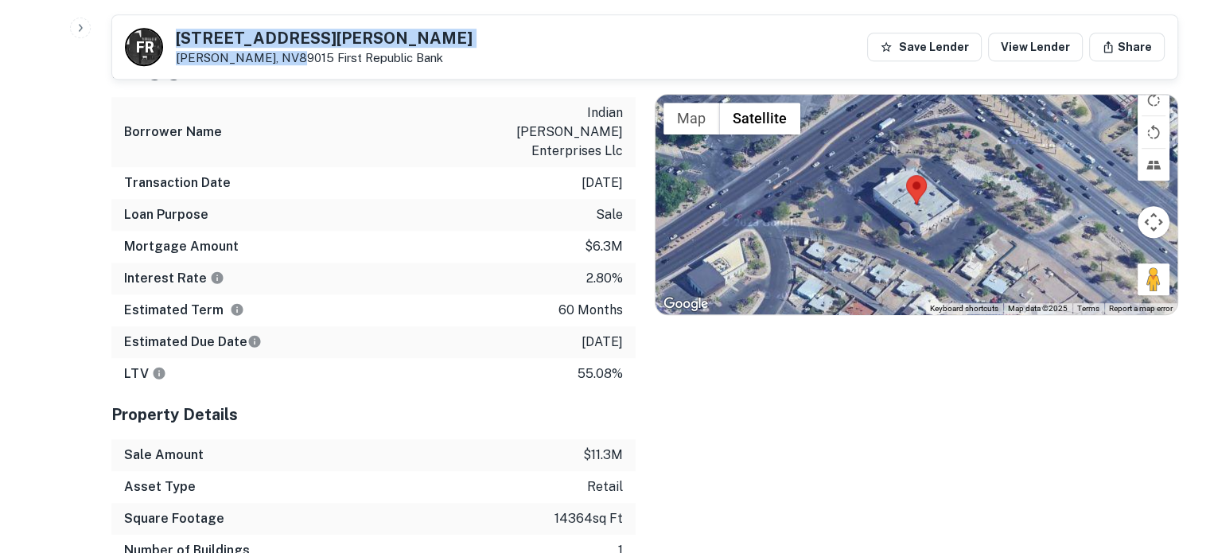
drag, startPoint x: 177, startPoint y: 39, endPoint x: 294, endPoint y: 59, distance: 118.6
click at [295, 58] on div "101 E LAKE MEAD PKWY Henderson, NV89015 First Republic Bank" at bounding box center [324, 47] width 297 height 35
copy div "101 E LAKE MEAD PKWY Henderson, NV89015"
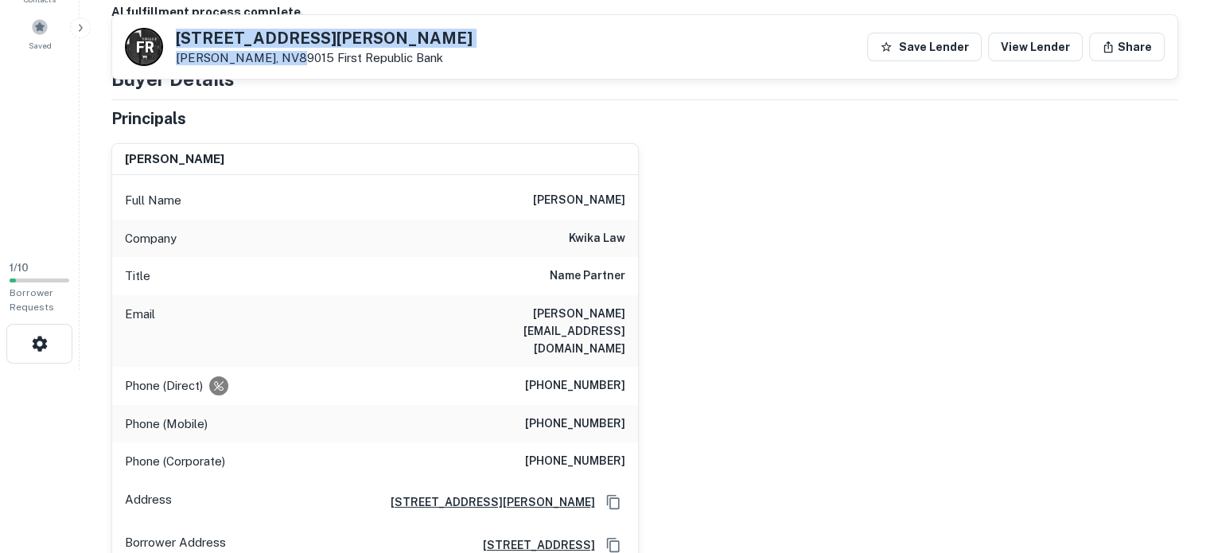
scroll to position [159, 0]
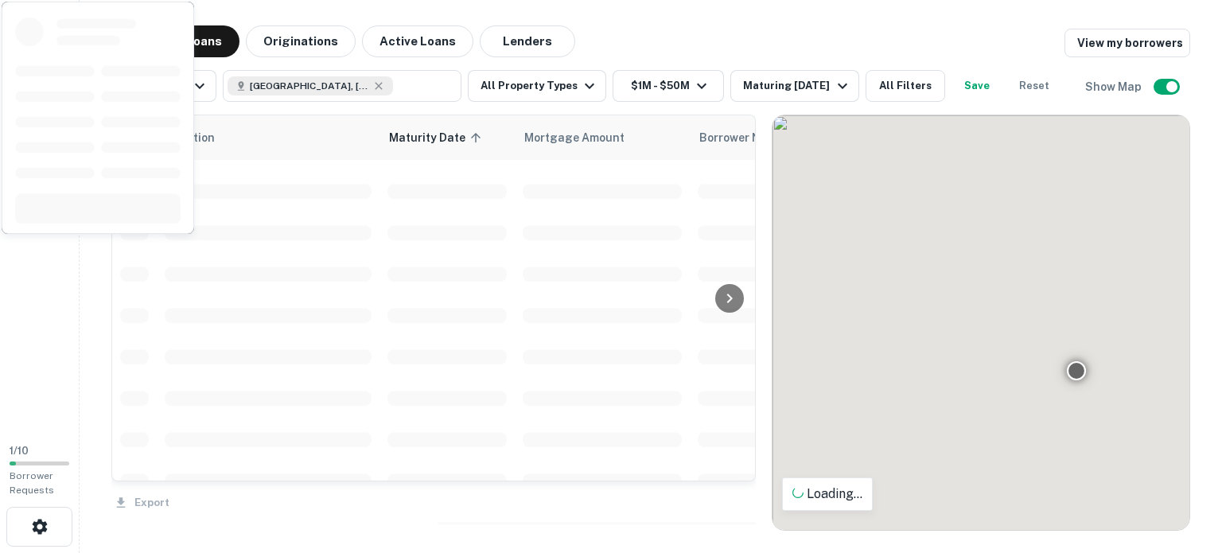
scroll to position [718, 0]
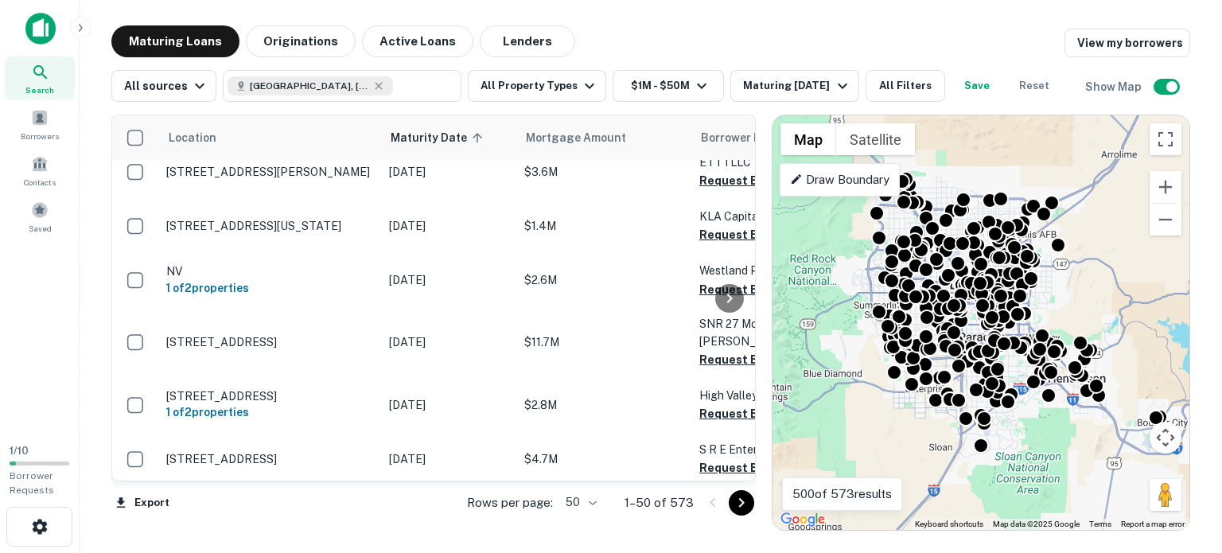
click at [738, 500] on icon "Go to next page" at bounding box center [741, 502] width 19 height 19
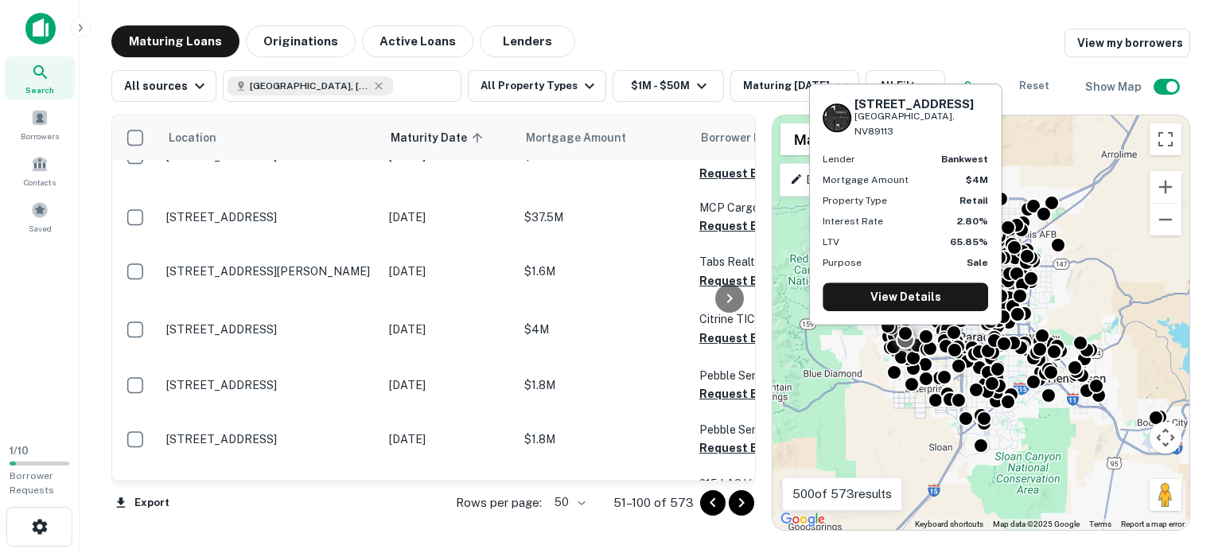
scroll to position [2463, 0]
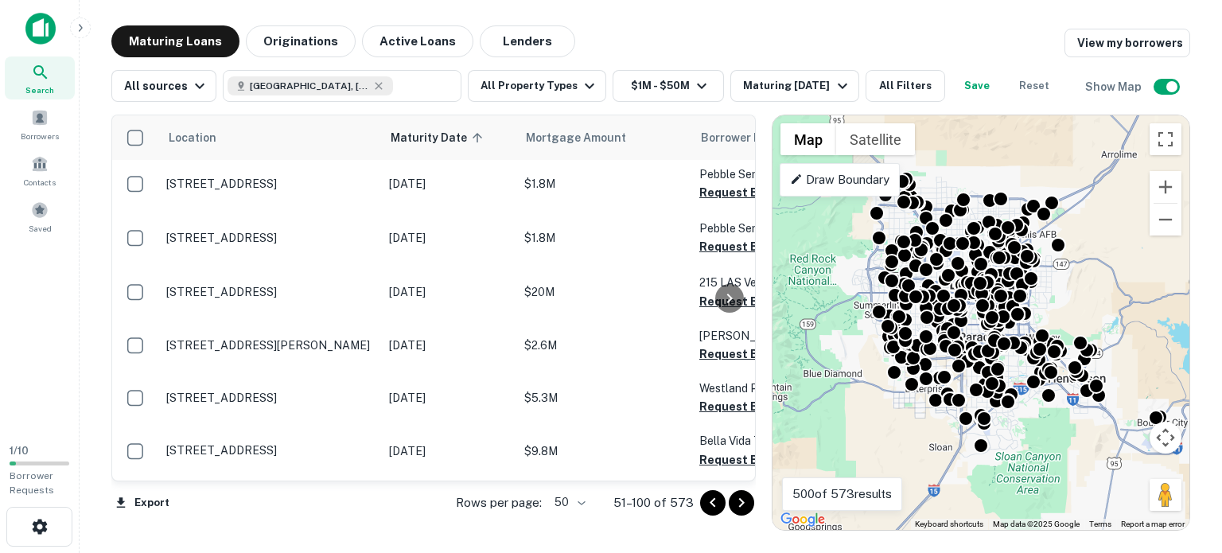
click at [741, 496] on icon "Go to next page" at bounding box center [741, 502] width 19 height 19
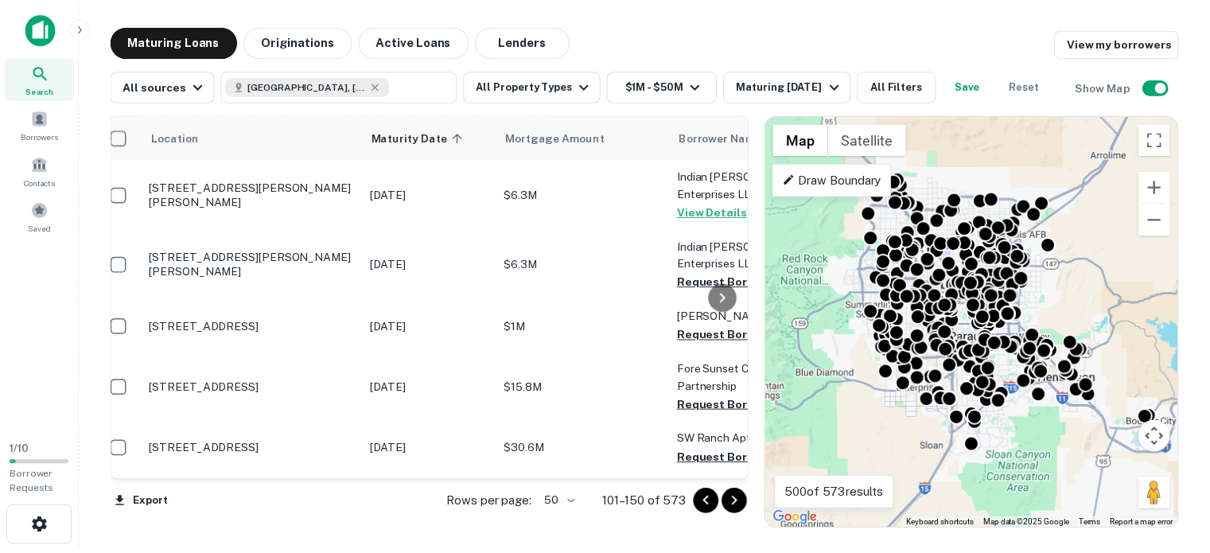
scroll to position [713, 0]
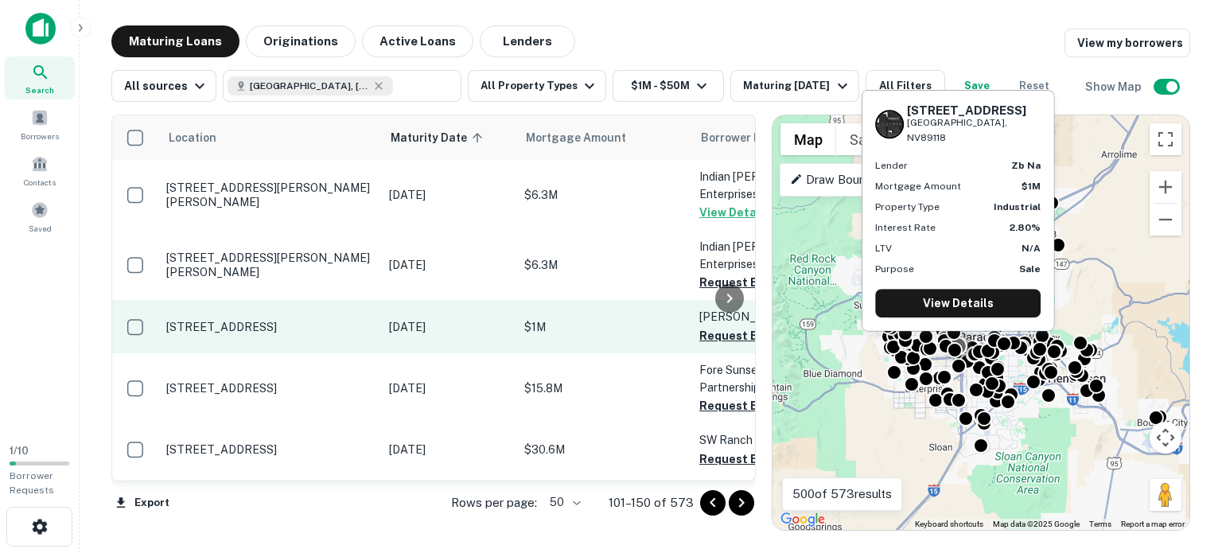
click at [336, 320] on p "[STREET_ADDRESS]" at bounding box center [269, 327] width 207 height 14
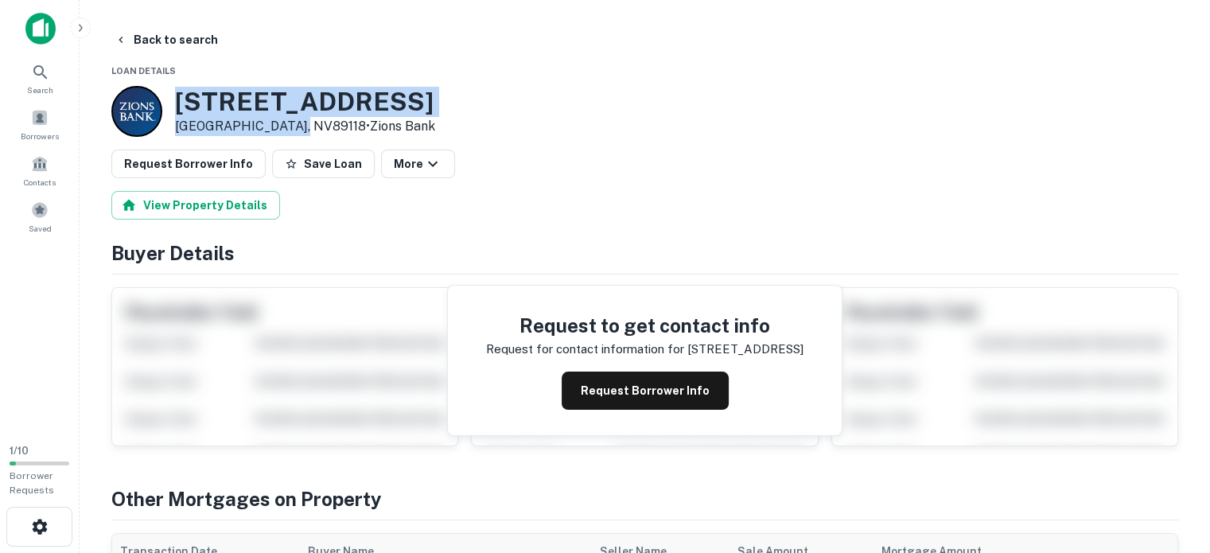
drag, startPoint x: 176, startPoint y: 97, endPoint x: 290, endPoint y: 118, distance: 116.4
click at [290, 118] on div "6470 Procyon St Las Vegas, NV89118 • Zions Bank" at bounding box center [305, 111] width 260 height 49
copy div "[STREET_ADDRESS]"
click at [137, 38] on button "Back to search" at bounding box center [166, 39] width 116 height 29
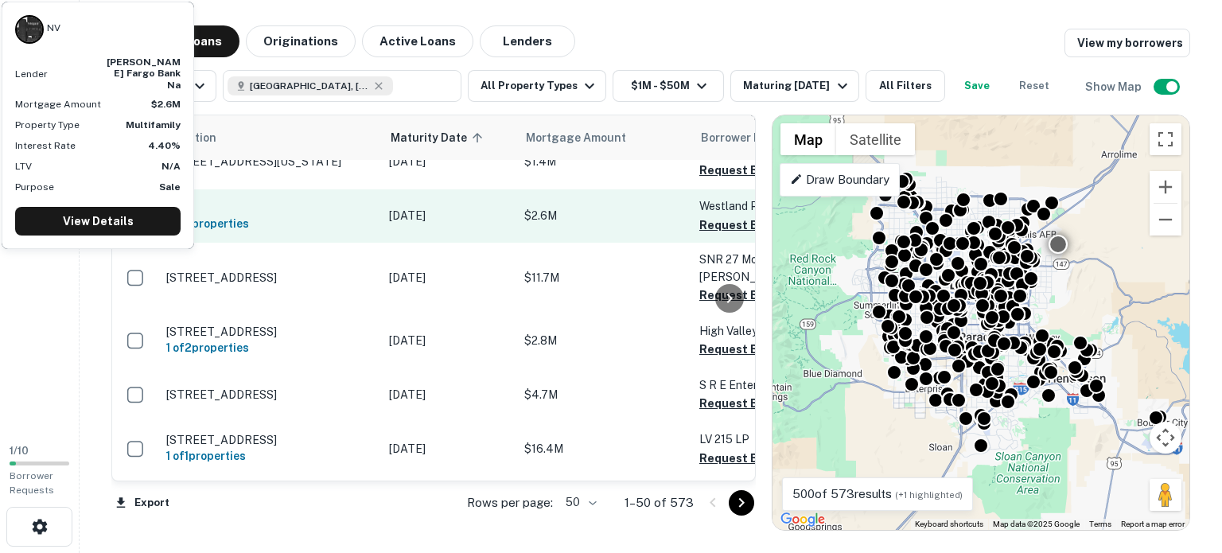
scroll to position [793, 0]
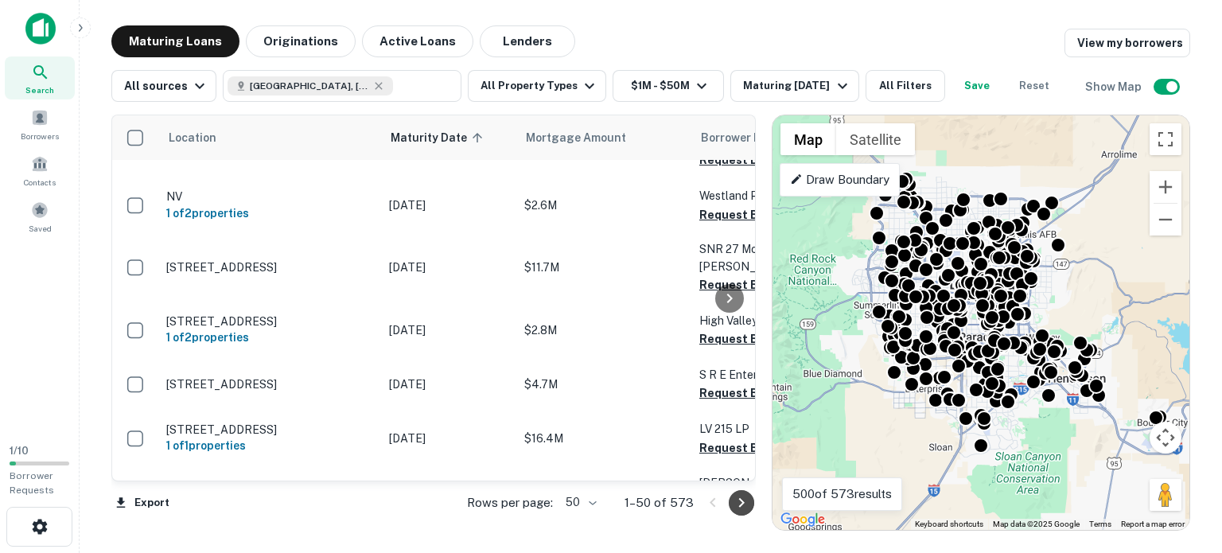
click at [740, 503] on icon "Go to next page" at bounding box center [741, 502] width 19 height 19
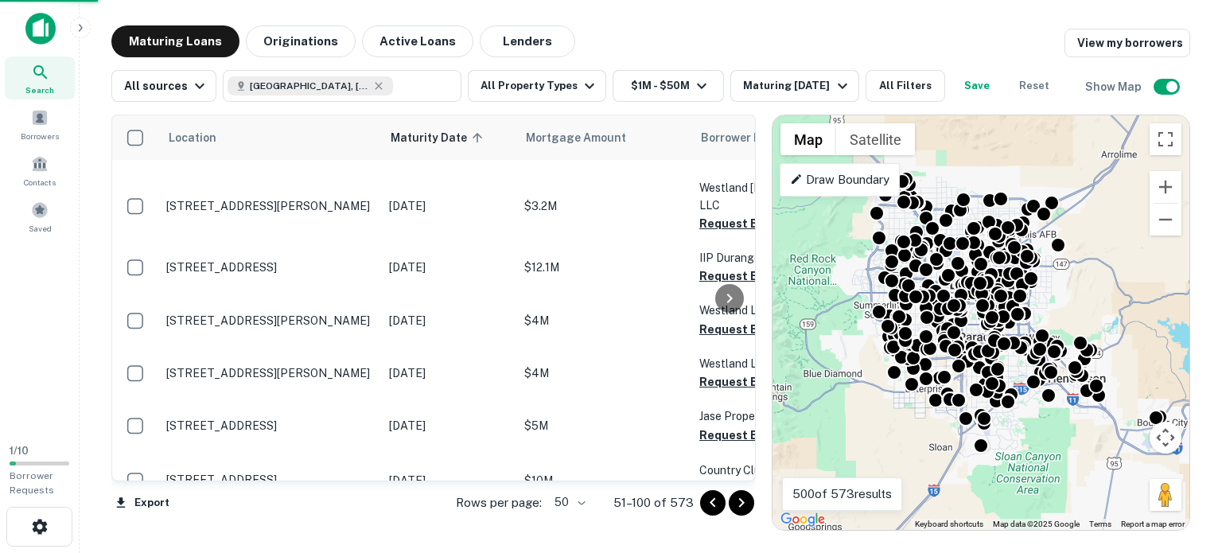
click at [739, 503] on icon "Go to next page" at bounding box center [741, 502] width 19 height 19
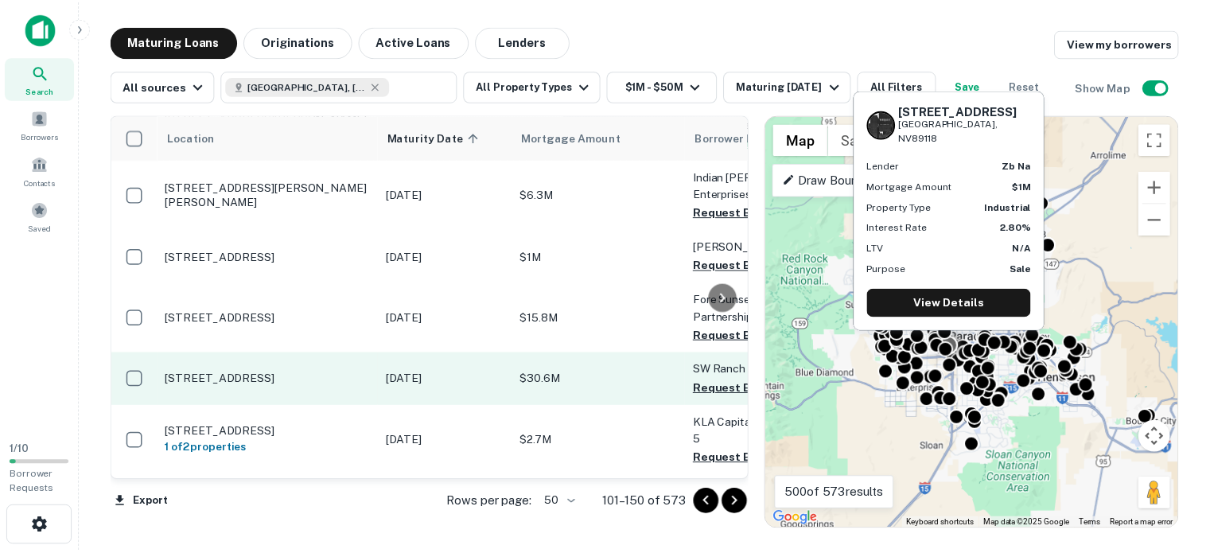
scroll to position [793, 0]
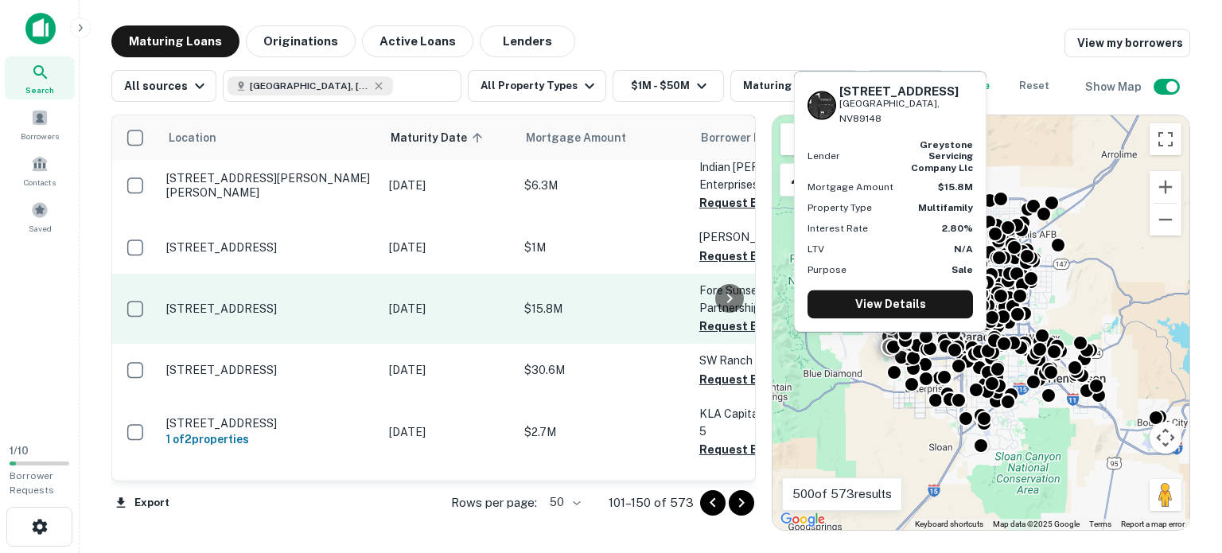
click at [225, 301] on p "[STREET_ADDRESS]" at bounding box center [269, 308] width 207 height 14
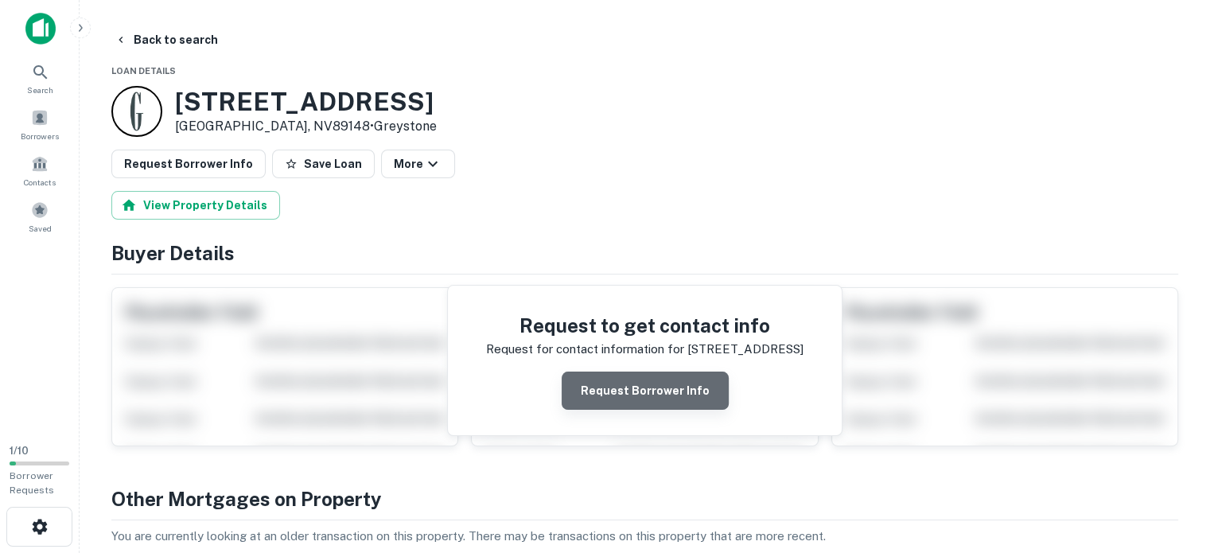
click at [651, 382] on button "Request Borrower Info" at bounding box center [645, 390] width 167 height 38
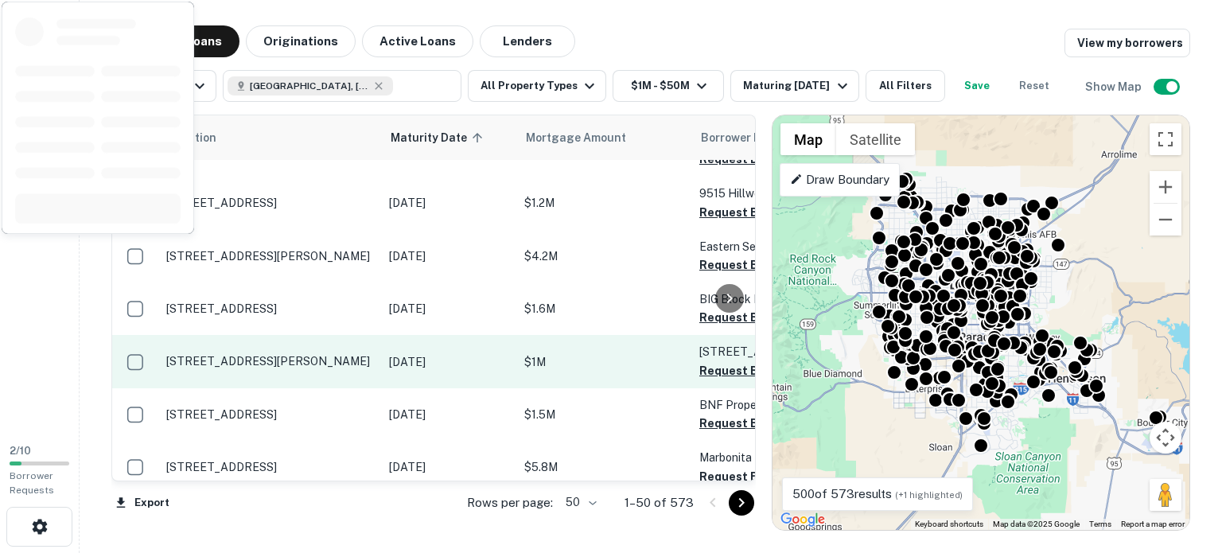
scroll to position [395, 0]
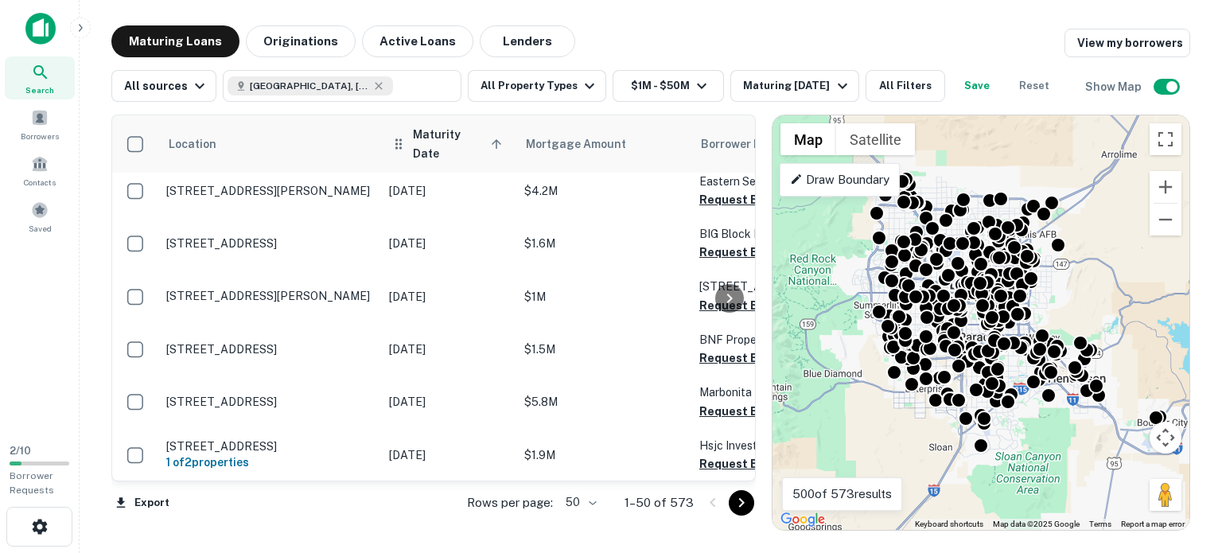
click at [433, 129] on span "Maturity Date sorted ascending" at bounding box center [460, 144] width 94 height 38
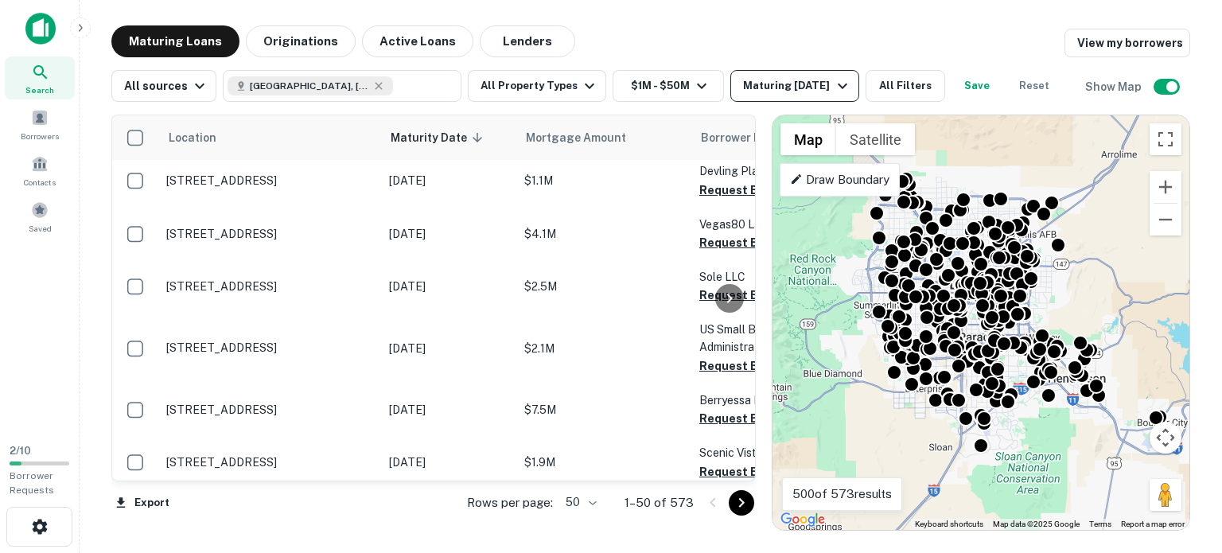
click at [833, 77] on icon "button" at bounding box center [842, 85] width 19 height 19
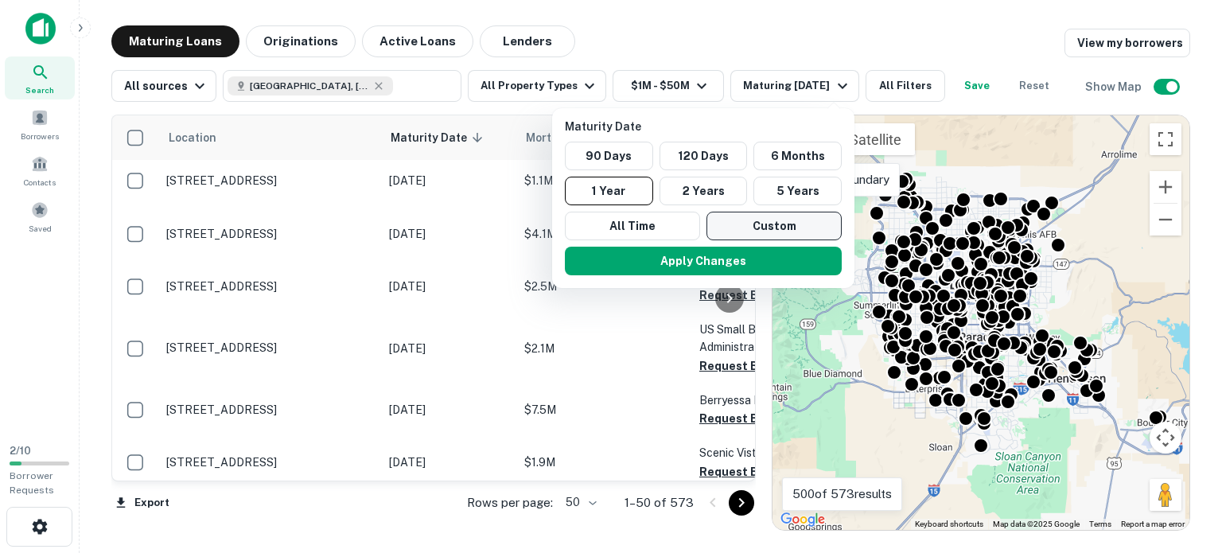
click at [779, 221] on button "Custom" at bounding box center [773, 226] width 135 height 29
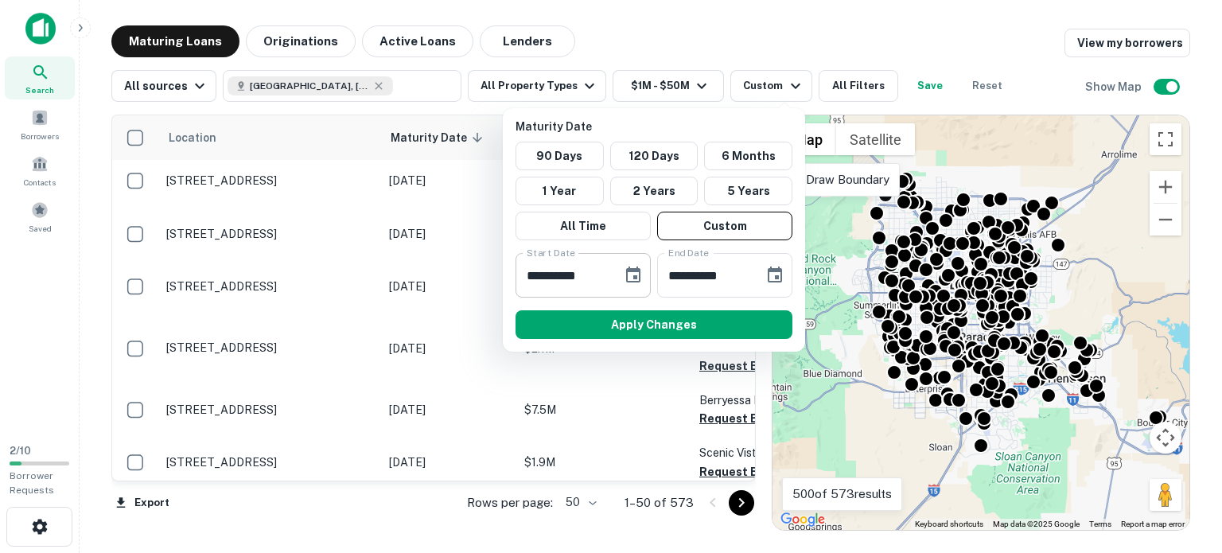
click at [629, 273] on icon "Choose date, selected date is Feb 15, 2025" at bounding box center [633, 275] width 19 height 19
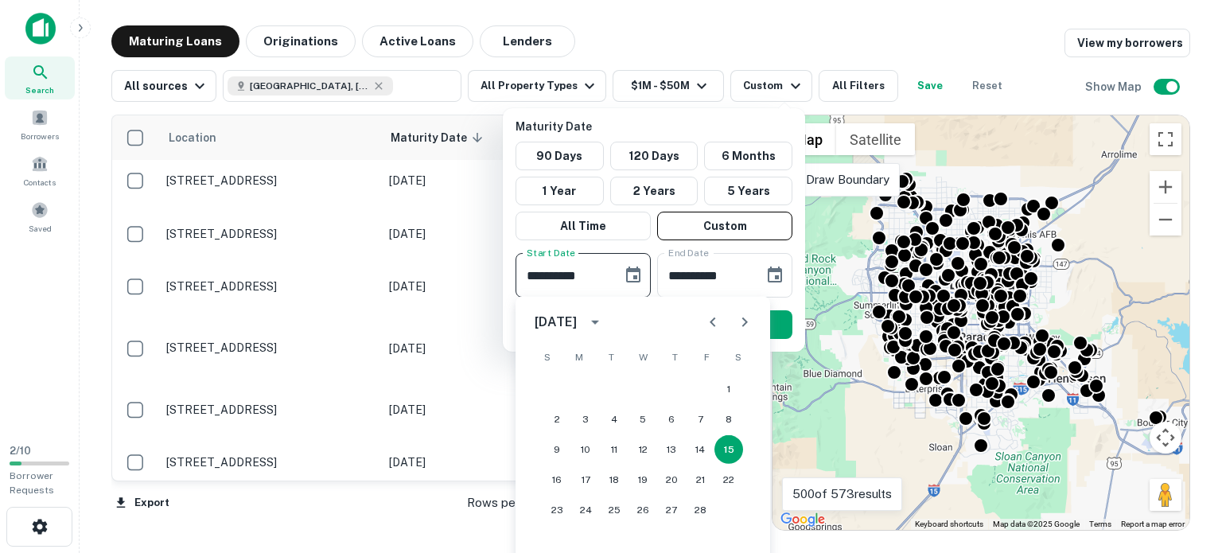
click at [743, 313] on icon "Next month" at bounding box center [744, 322] width 19 height 19
click at [741, 313] on icon "Next month" at bounding box center [744, 322] width 19 height 19
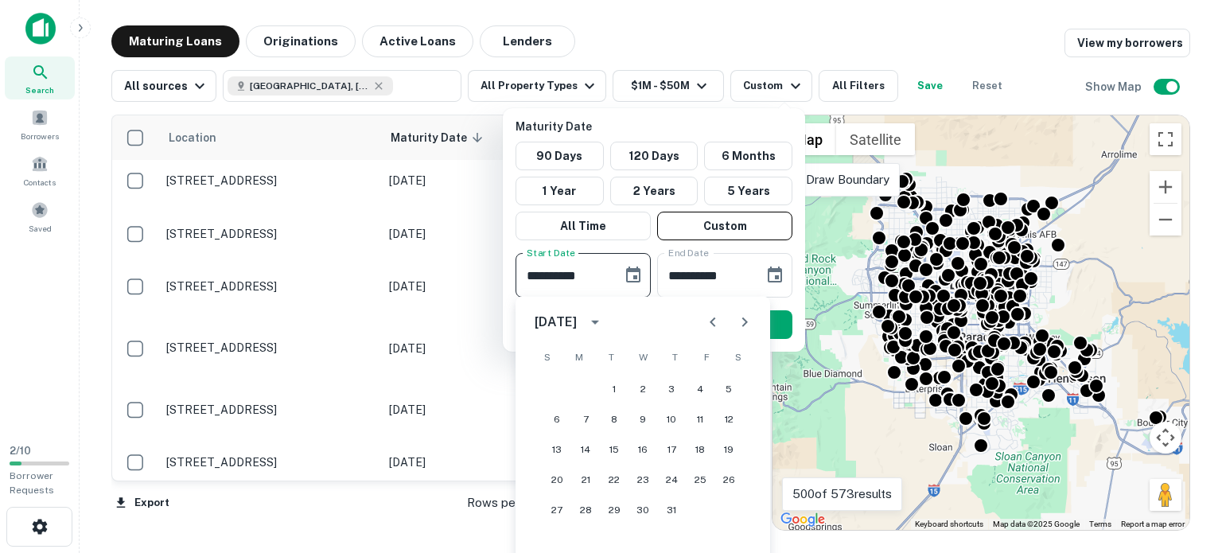
click at [742, 317] on icon "Next month" at bounding box center [744, 322] width 19 height 19
click at [554, 472] on button "16" at bounding box center [556, 479] width 29 height 29
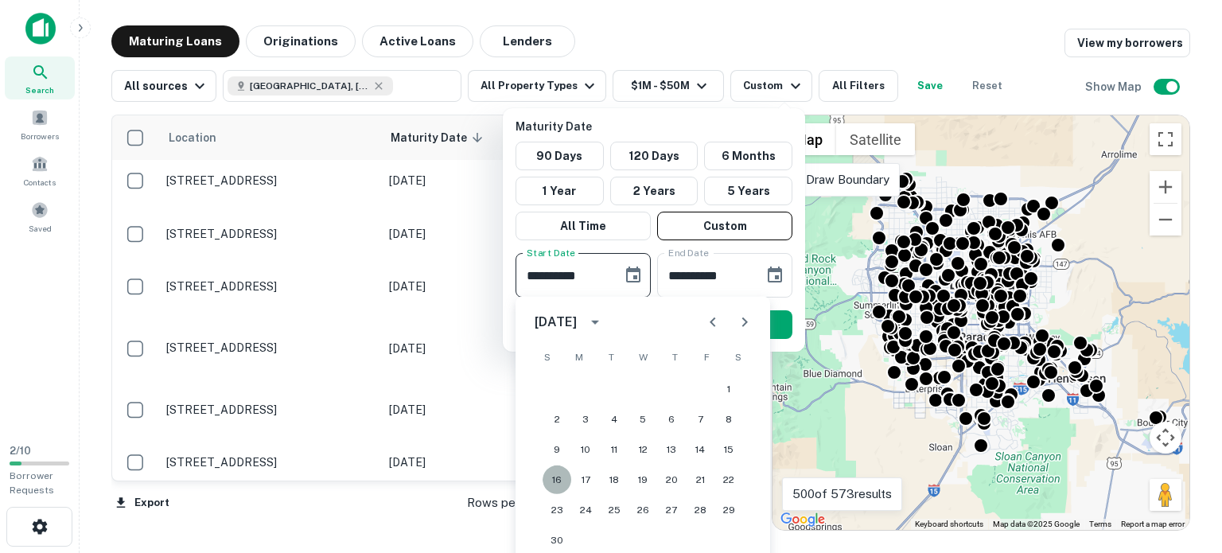
type input "**********"
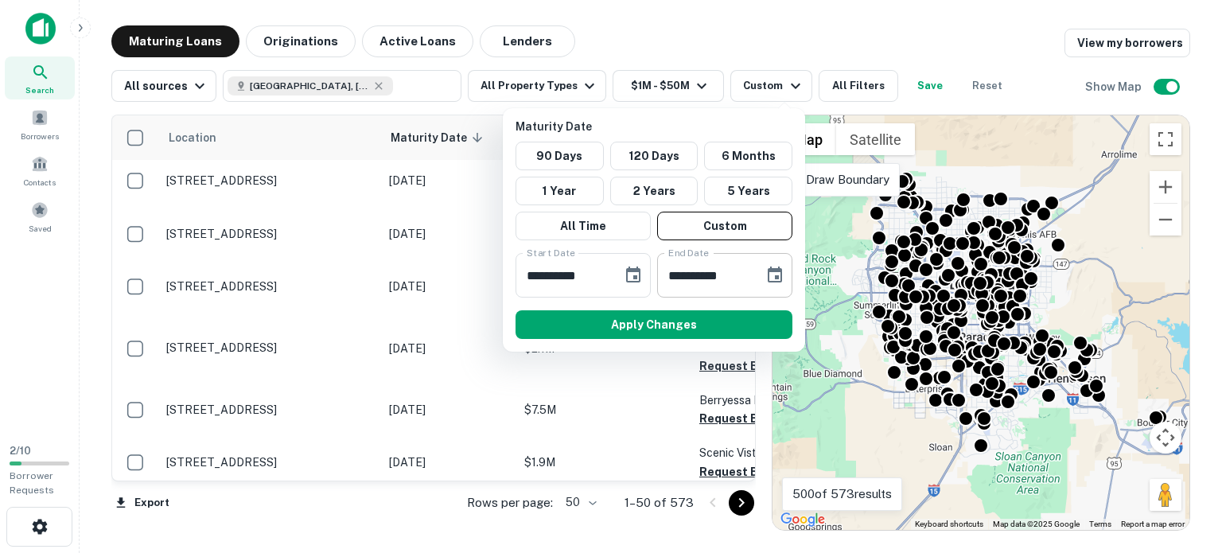
click at [772, 266] on icon "Choose date, selected date is Aug 14, 2025" at bounding box center [775, 274] width 14 height 16
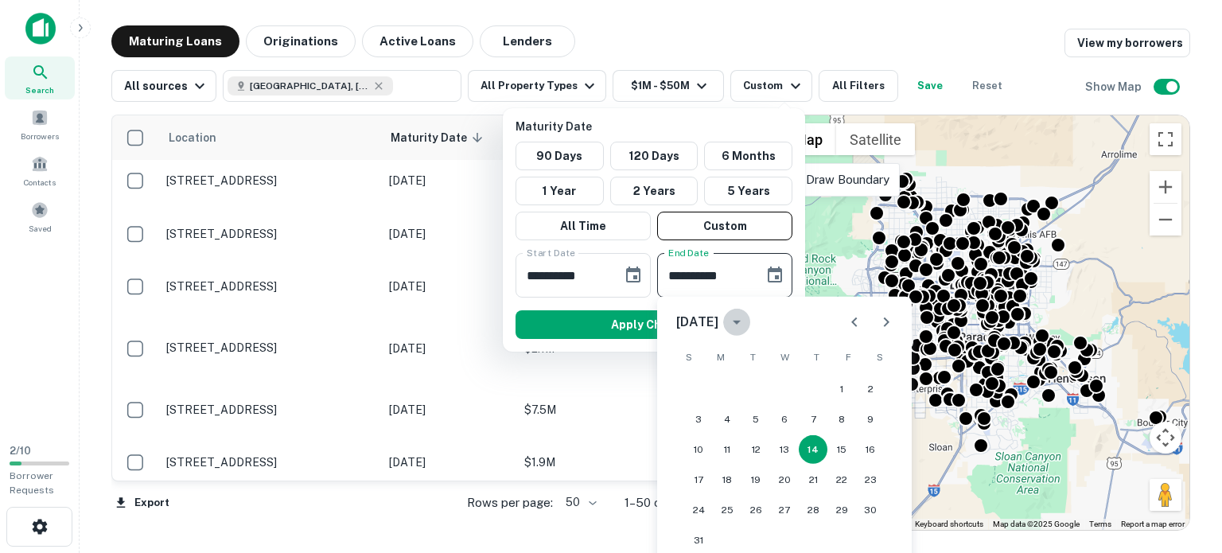
click at [746, 322] on icon "calendar view is open, switch to year view" at bounding box center [736, 322] width 19 height 19
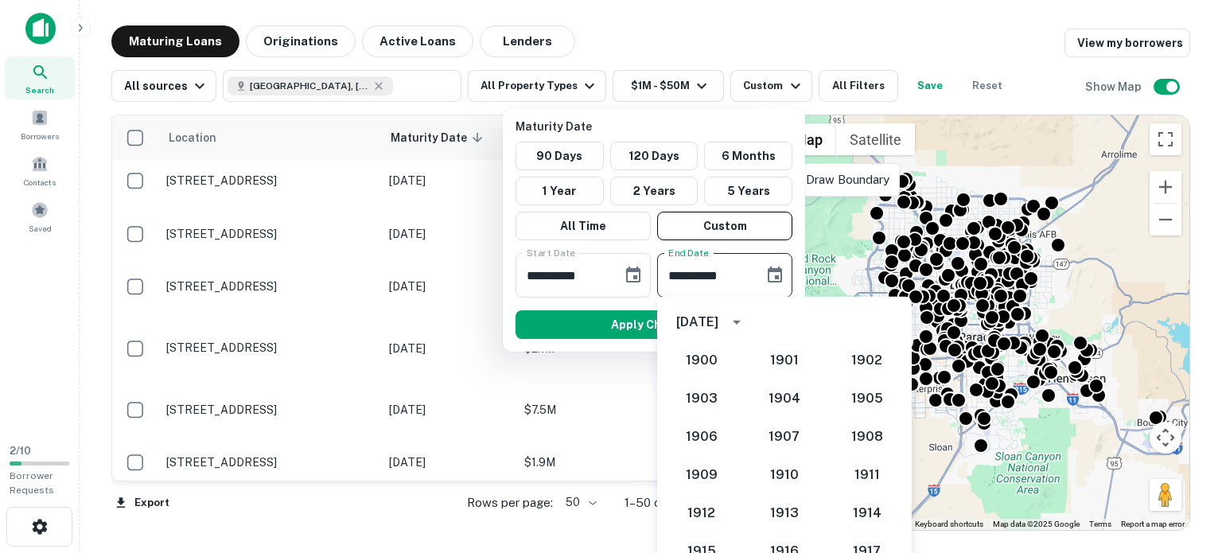
scroll to position [1473, 0]
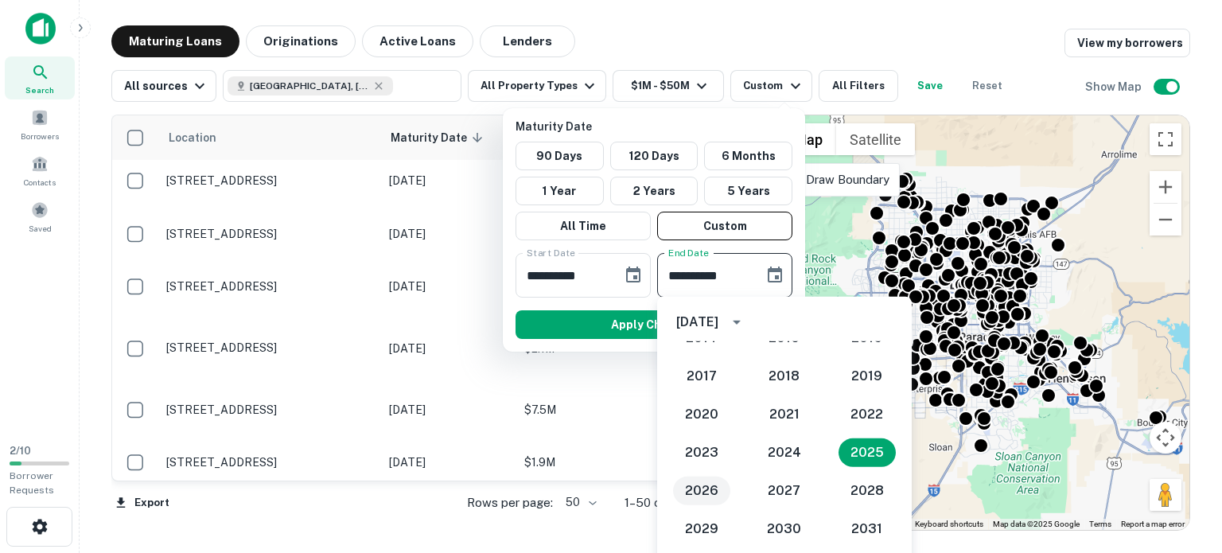
click at [699, 487] on button "2026" at bounding box center [701, 490] width 57 height 29
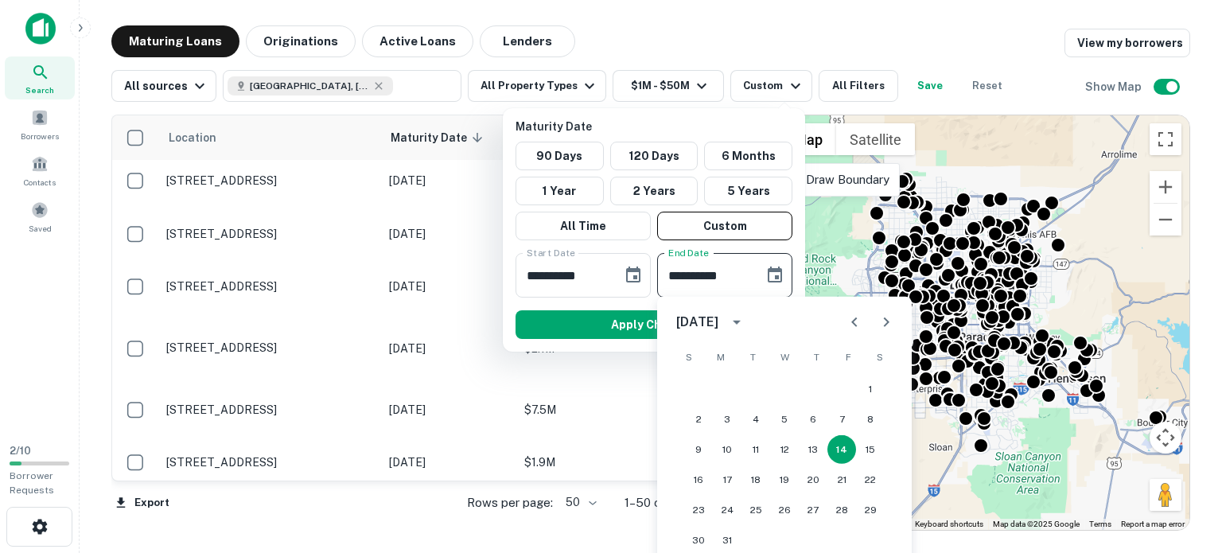
click at [853, 317] on icon "Previous month" at bounding box center [854, 322] width 19 height 19
click at [779, 382] on button "1" at bounding box center [784, 389] width 29 height 29
type input "**********"
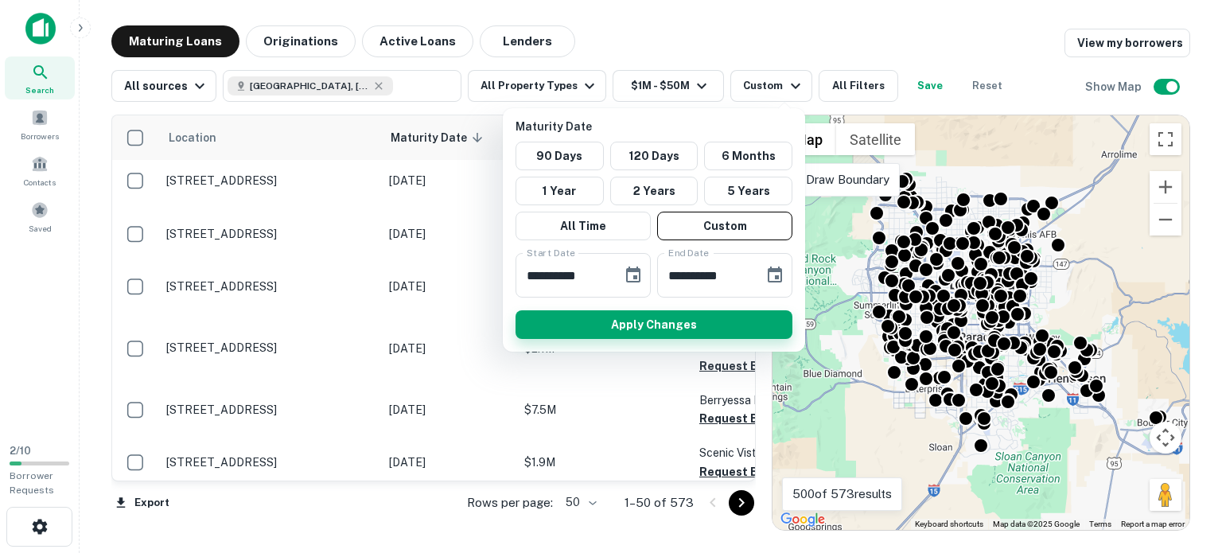
click at [644, 316] on button "Apply Changes" at bounding box center [653, 324] width 277 height 29
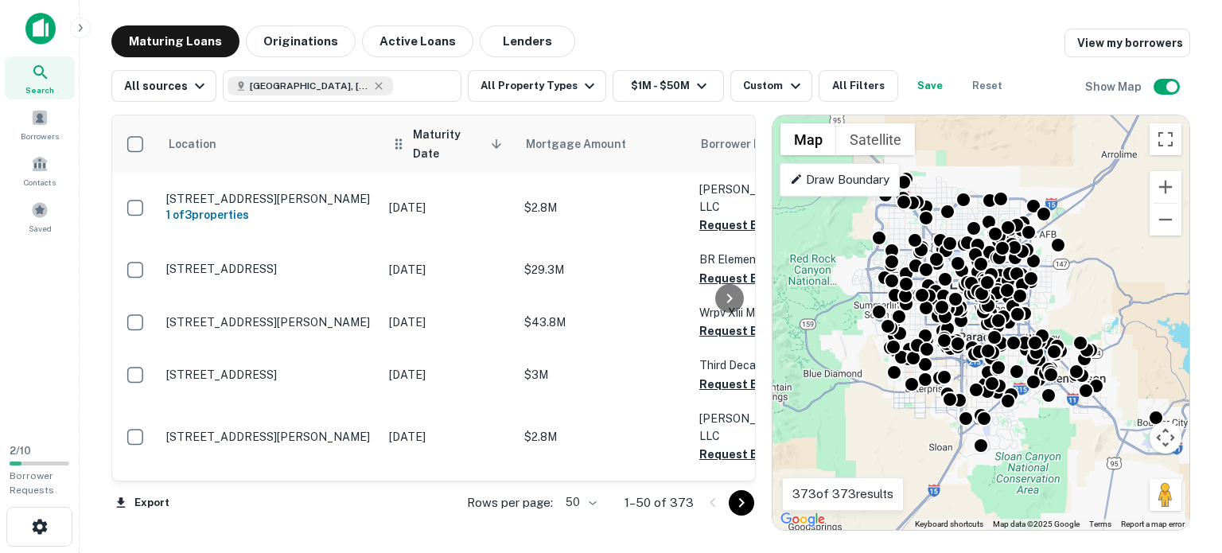
click at [441, 131] on span "Maturity Date sorted descending" at bounding box center [460, 144] width 94 height 38
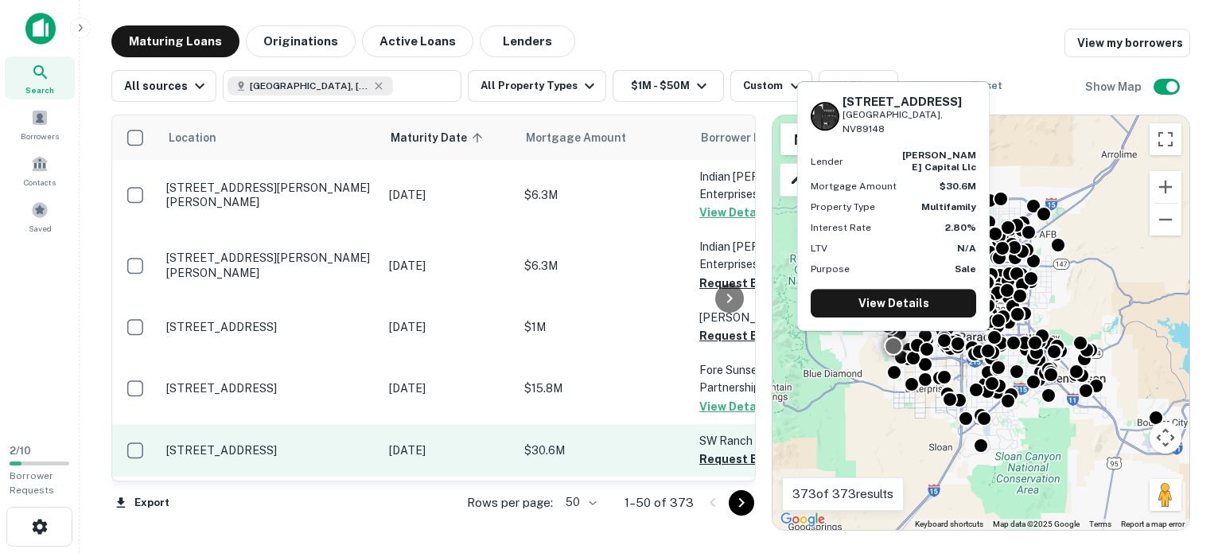
click at [240, 443] on p "[STREET_ADDRESS]" at bounding box center [269, 450] width 207 height 14
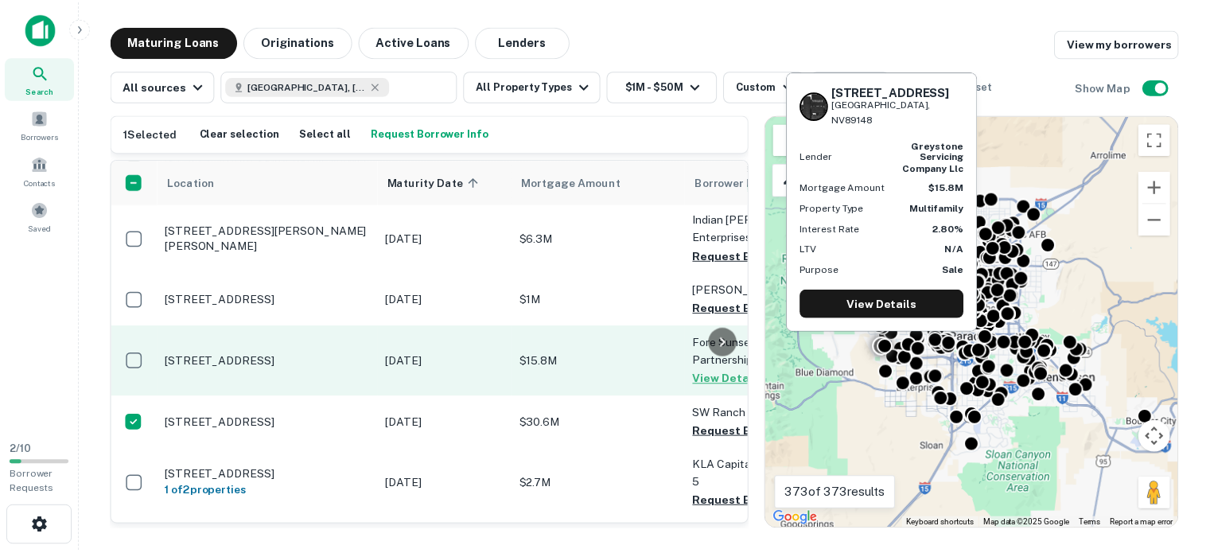
scroll to position [80, 0]
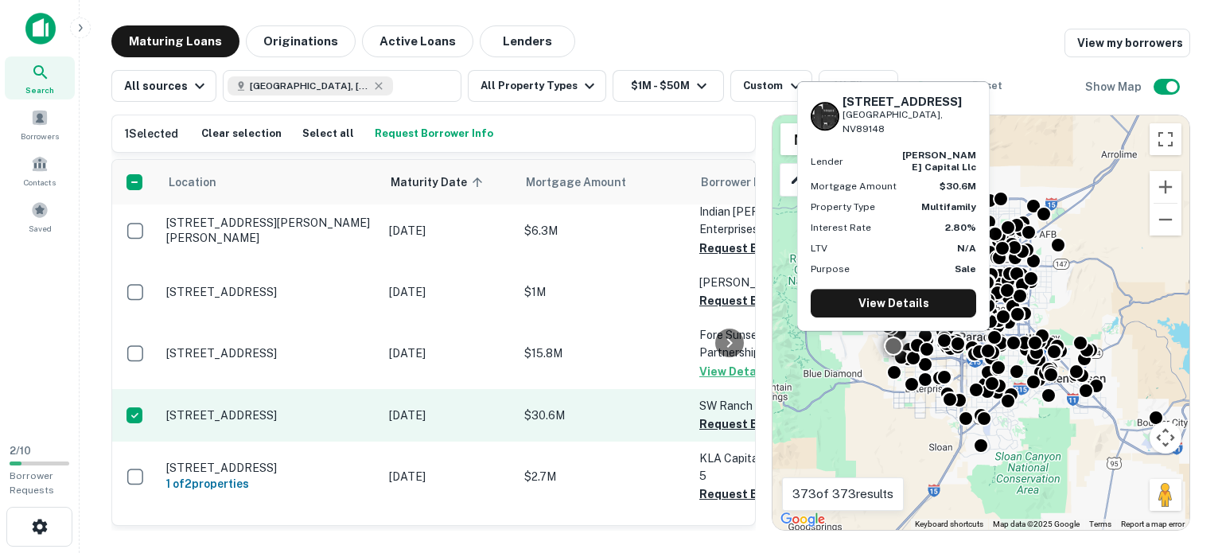
click at [270, 389] on td "[STREET_ADDRESS]" at bounding box center [269, 415] width 223 height 52
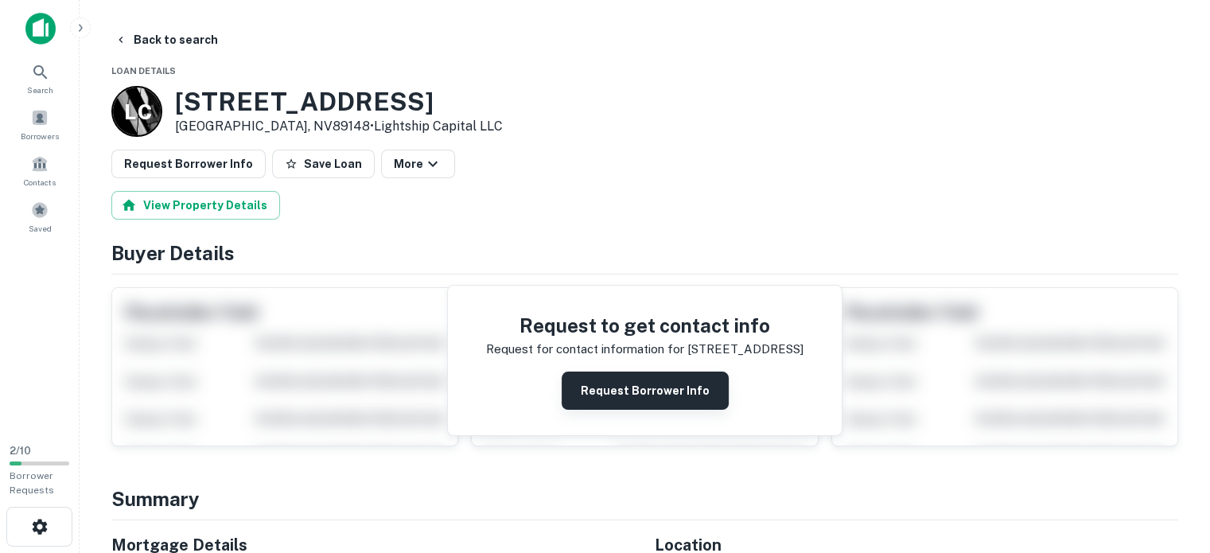
click at [646, 377] on button "Request Borrower Info" at bounding box center [645, 390] width 167 height 38
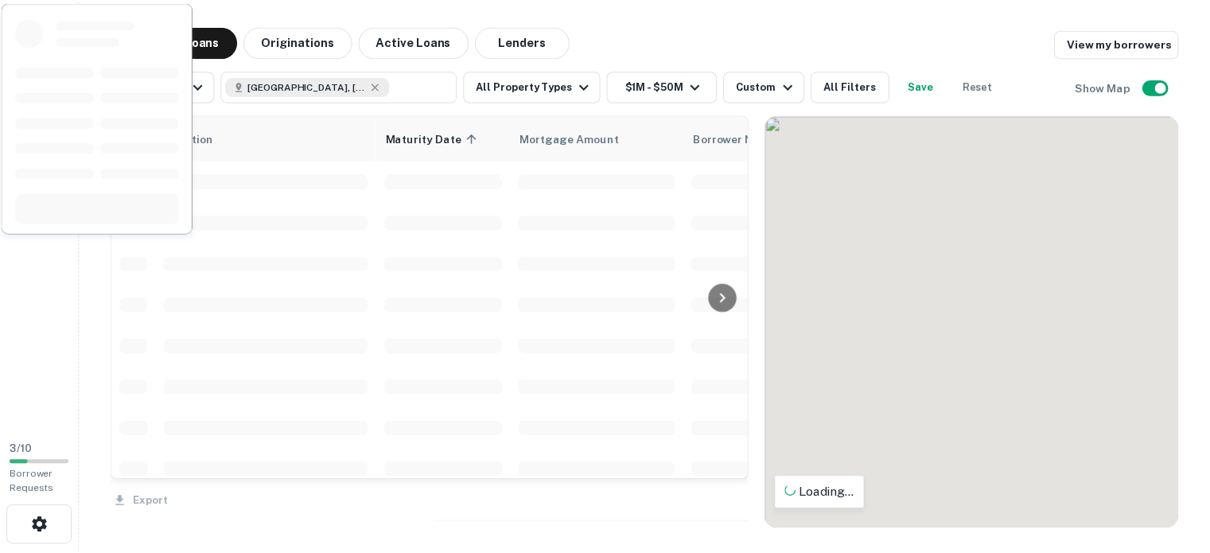
scroll to position [80, 0]
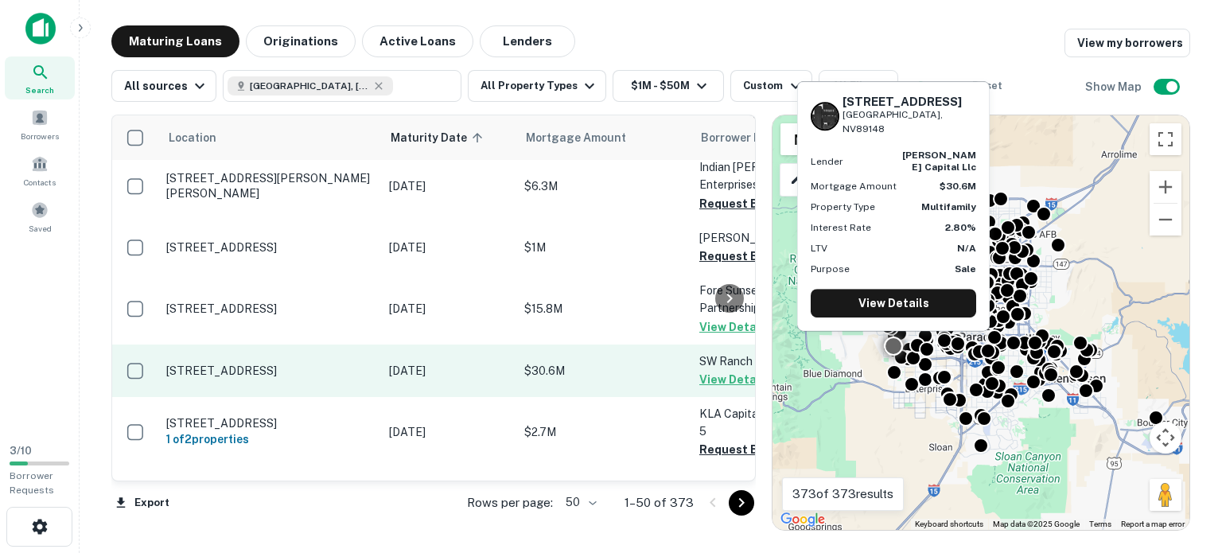
click at [278, 363] on p "[STREET_ADDRESS]" at bounding box center [269, 370] width 207 height 14
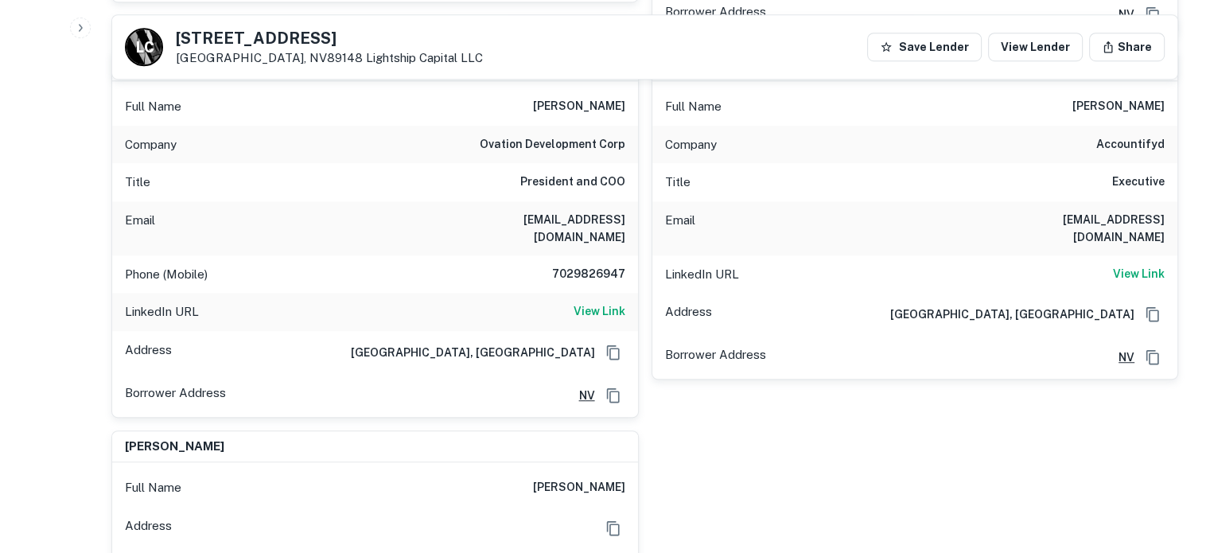
scroll to position [1123, 0]
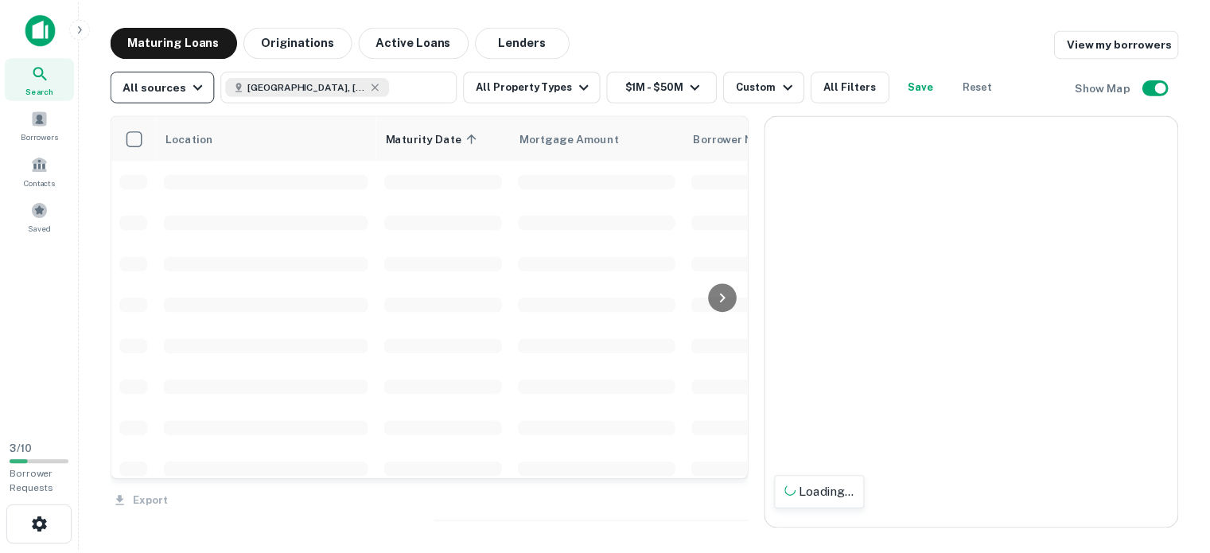
scroll to position [80, 0]
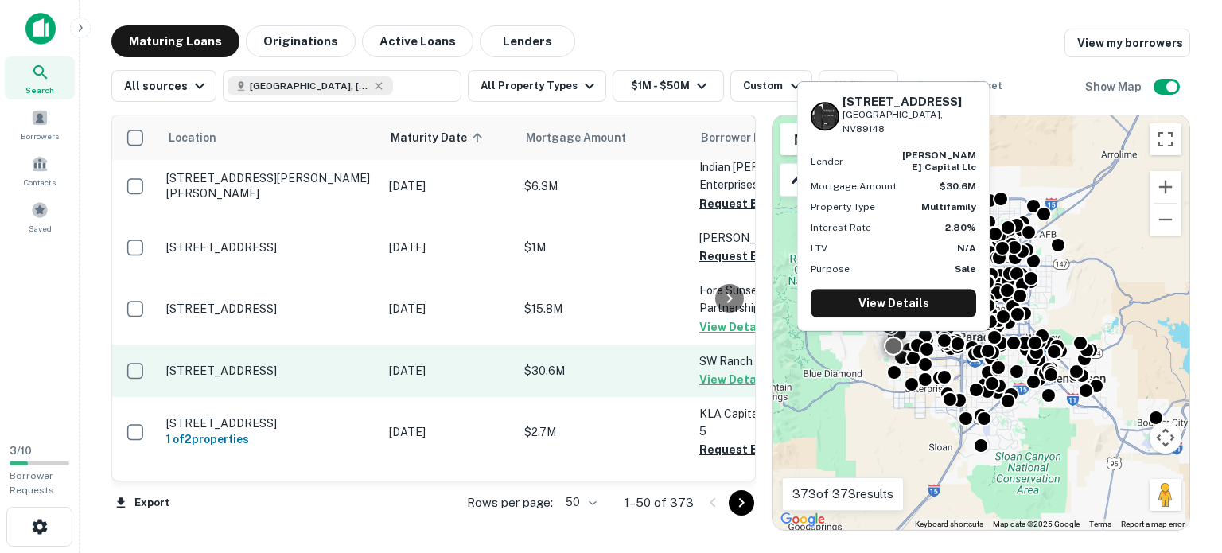
click at [422, 362] on p "[DATE]" at bounding box center [448, 370] width 119 height 17
